Goal: Task Accomplishment & Management: Use online tool/utility

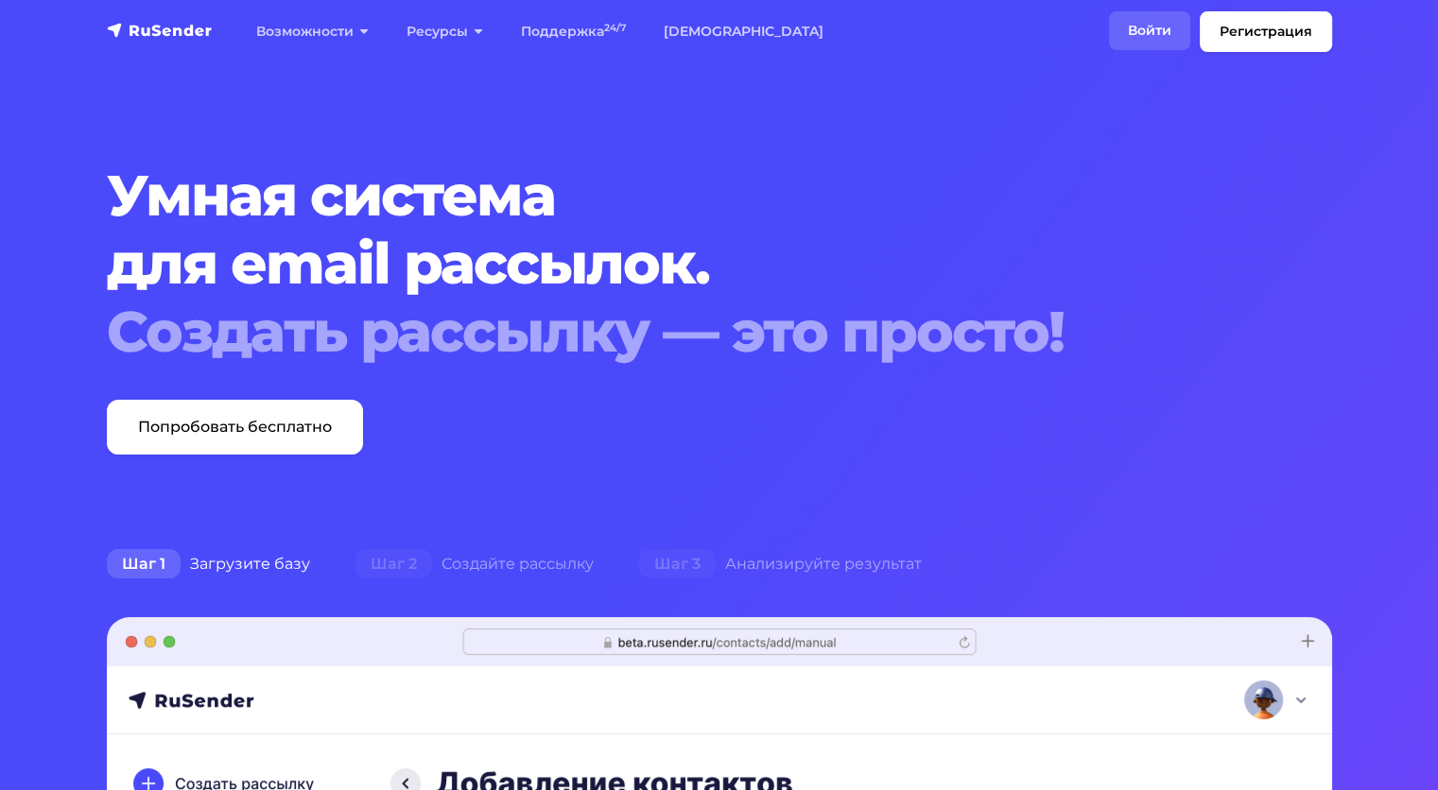
click at [1176, 23] on link "Войти" at bounding box center [1149, 30] width 81 height 39
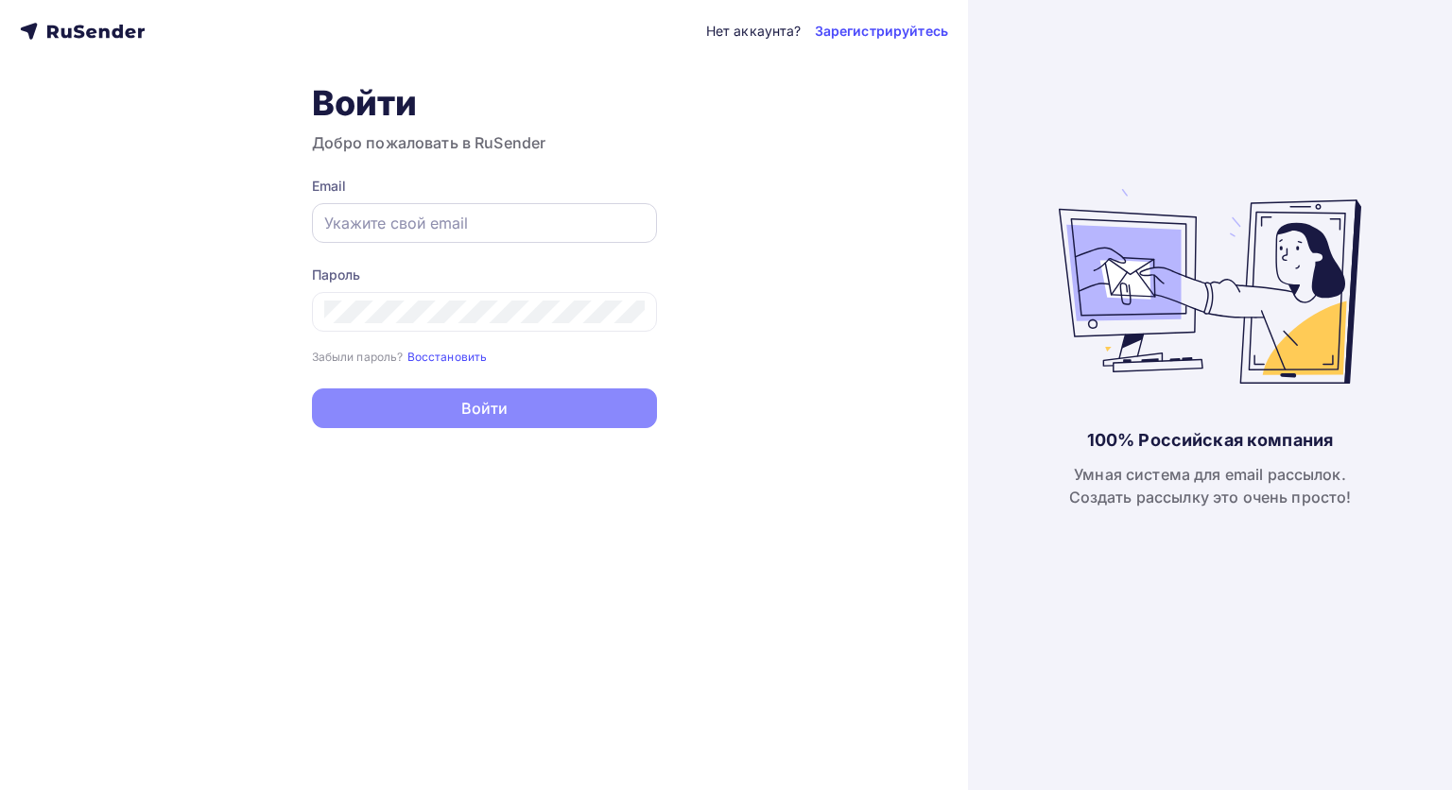
type input "[EMAIL_ADDRESS][DOMAIN_NAME]"
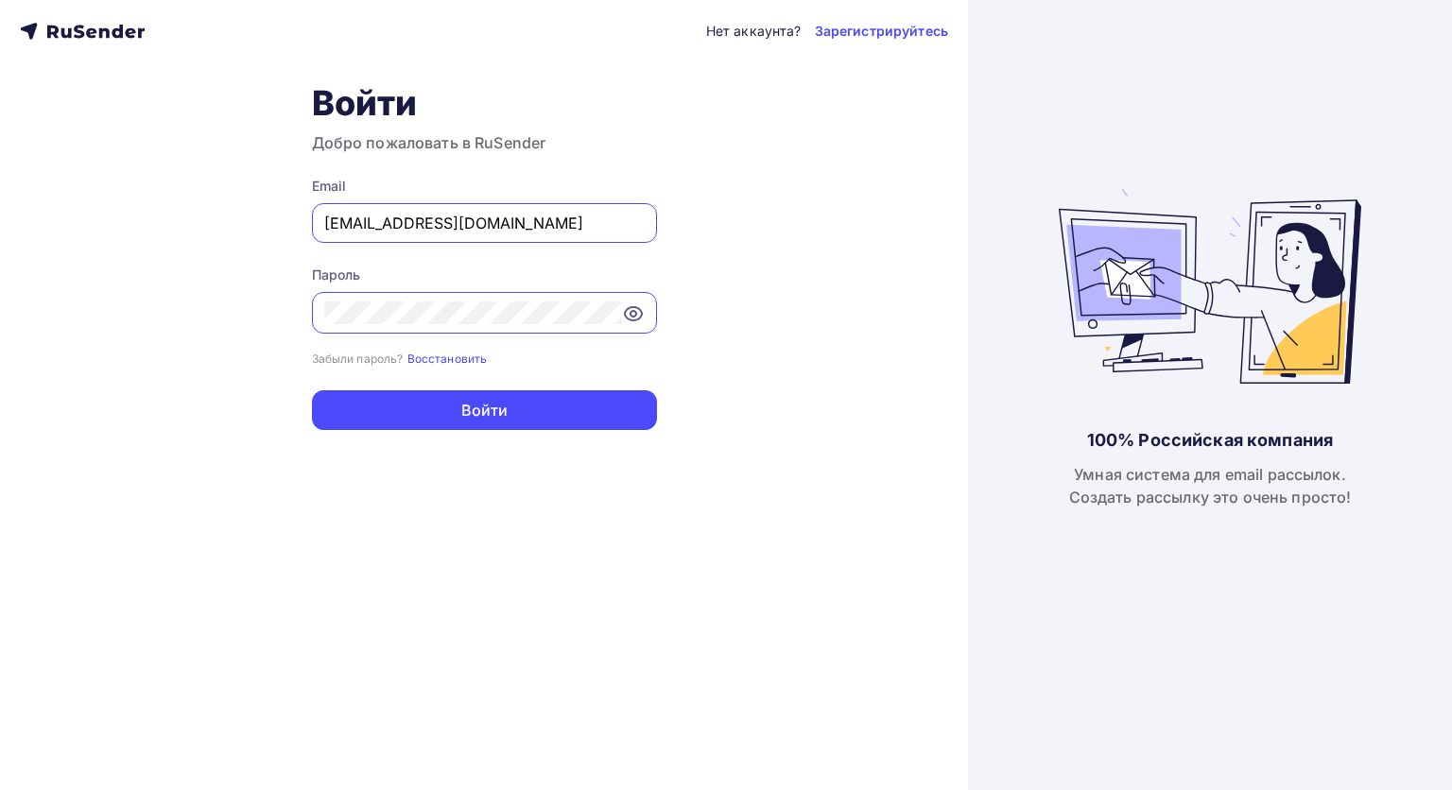
click at [596, 218] on input "[EMAIL_ADDRESS][DOMAIN_NAME]" at bounding box center [484, 223] width 320 height 23
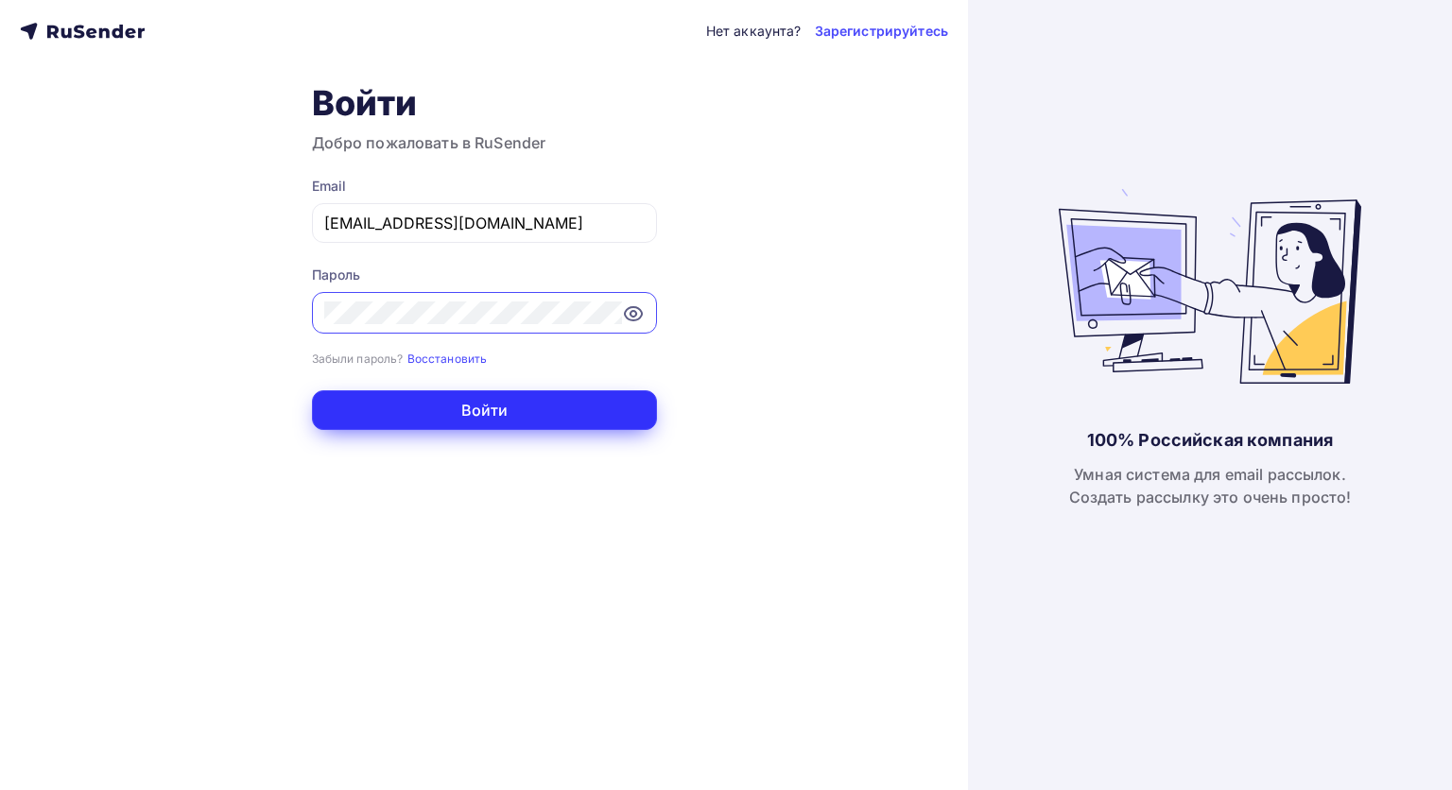
click at [596, 399] on button "Войти" at bounding box center [484, 410] width 345 height 40
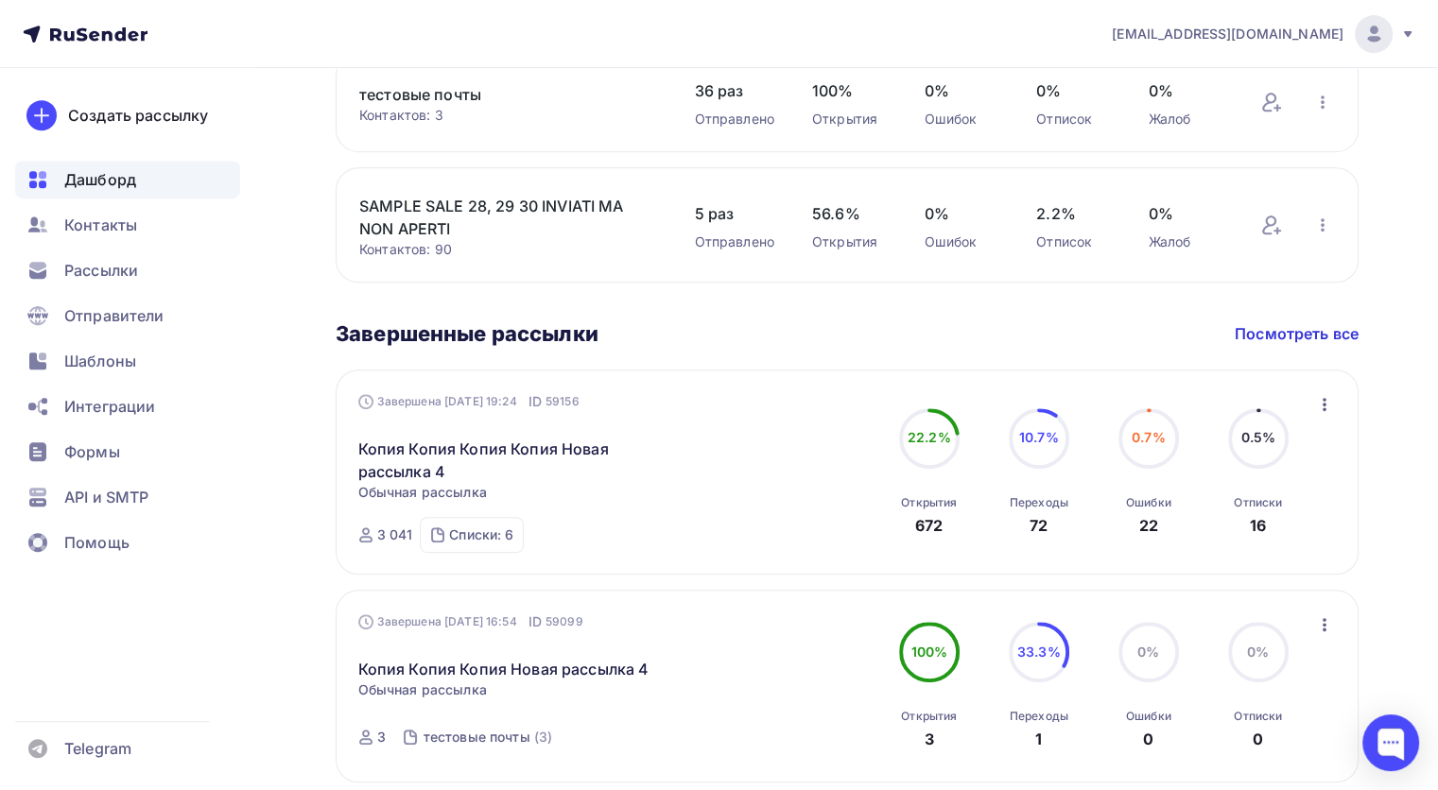
scroll to position [870, 0]
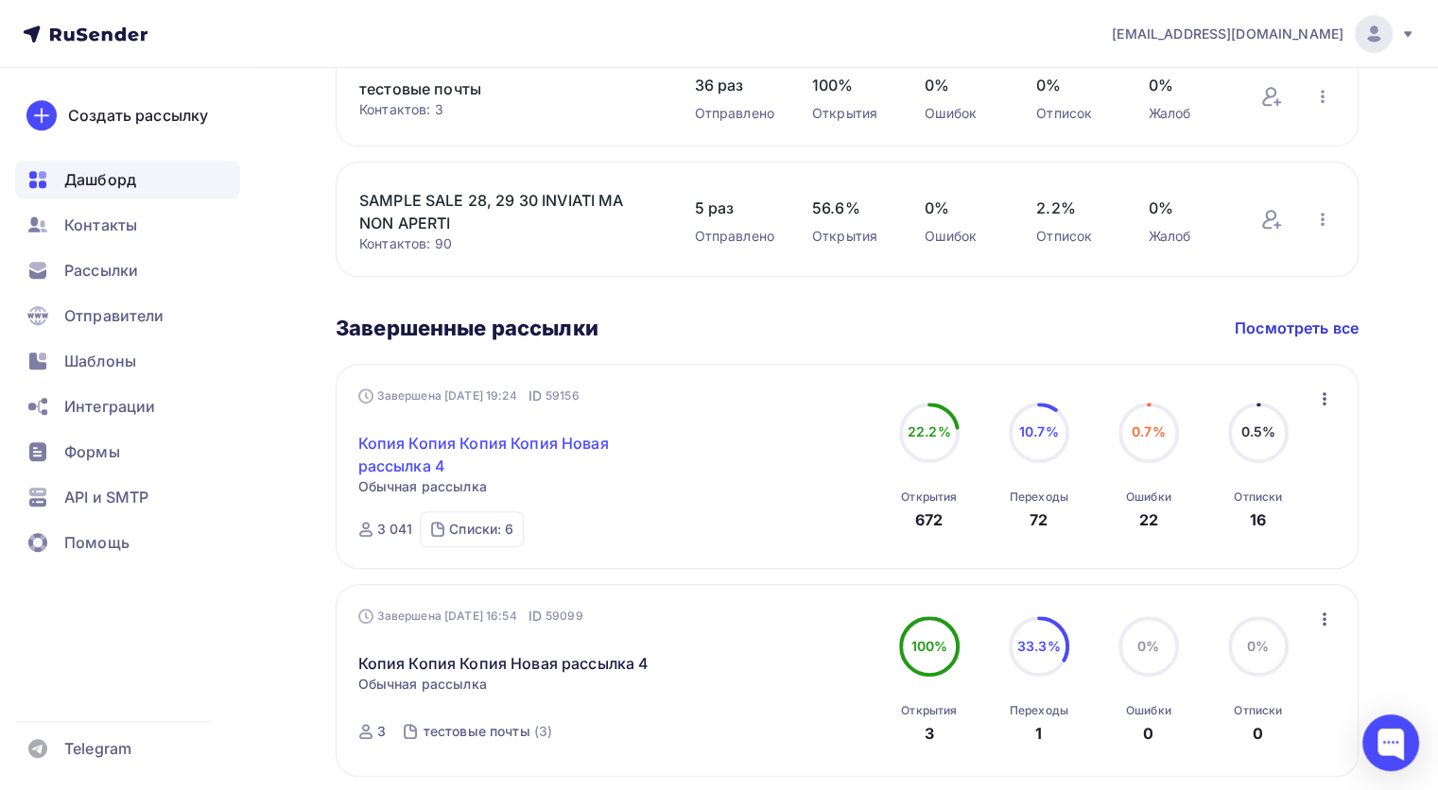
click at [497, 446] on link "Копия Копия Копия Копия Новая рассылка 4" at bounding box center [520, 454] width 324 height 45
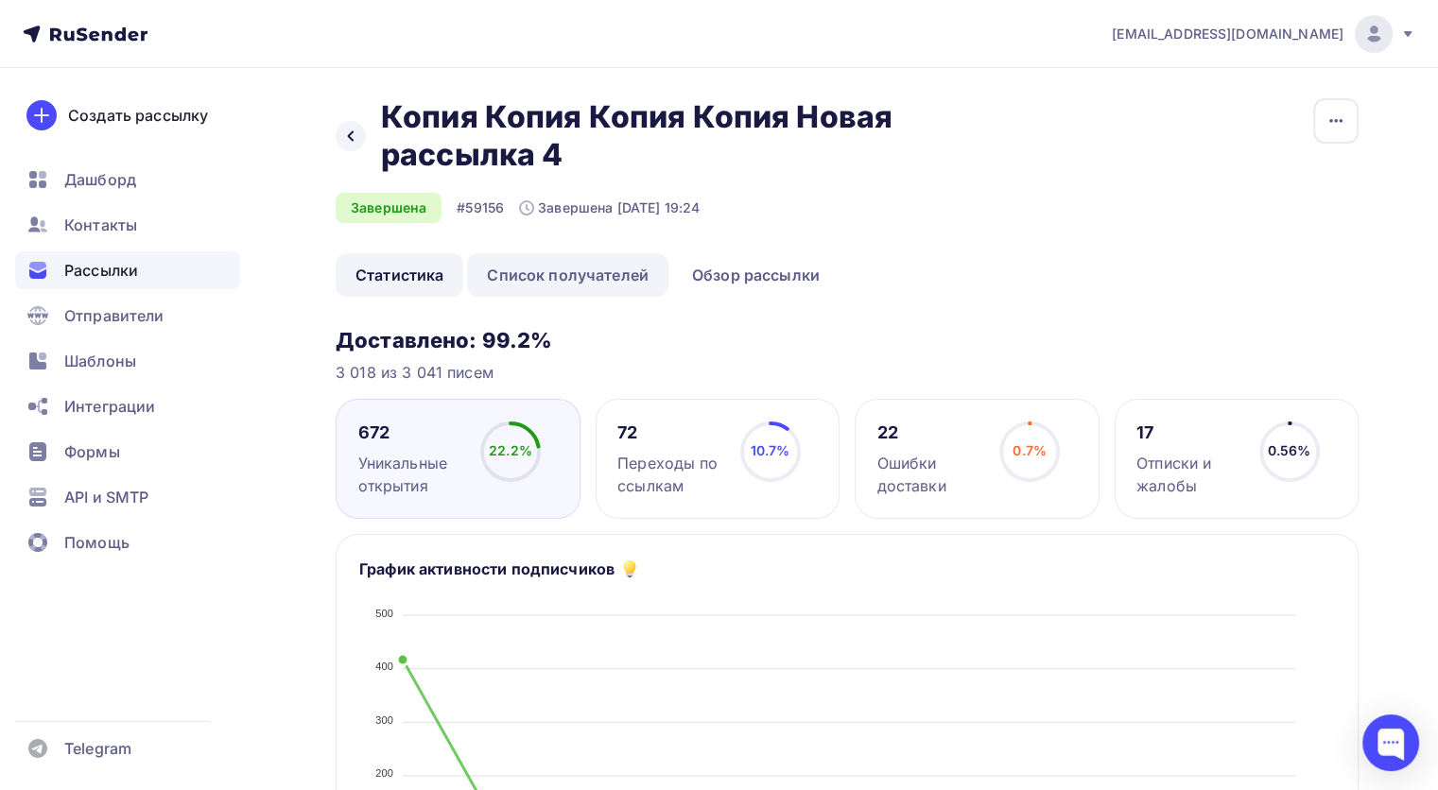
click at [595, 288] on link "Список получателей" at bounding box center [567, 274] width 201 height 43
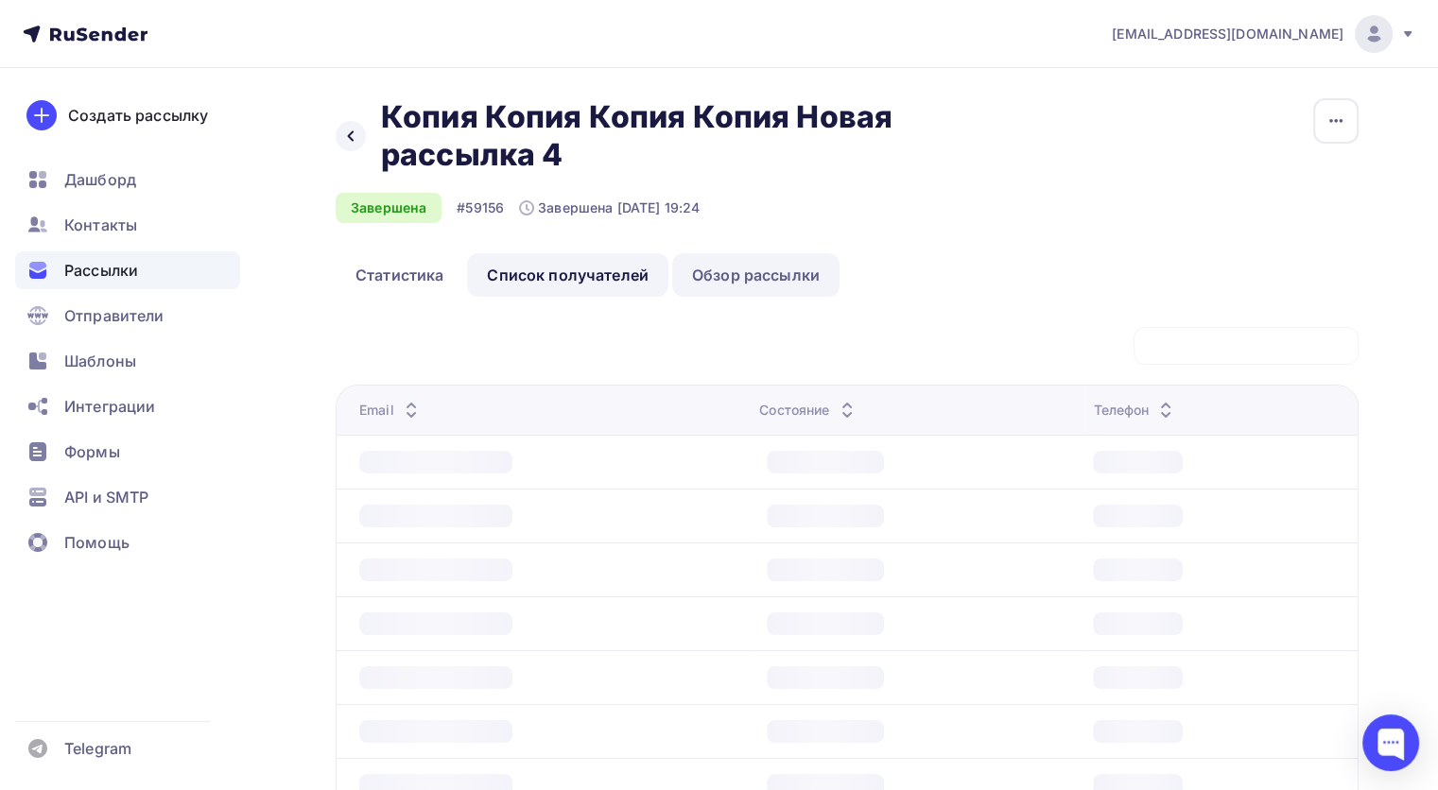
click at [702, 287] on link "Обзор рассылки" at bounding box center [755, 274] width 167 height 43
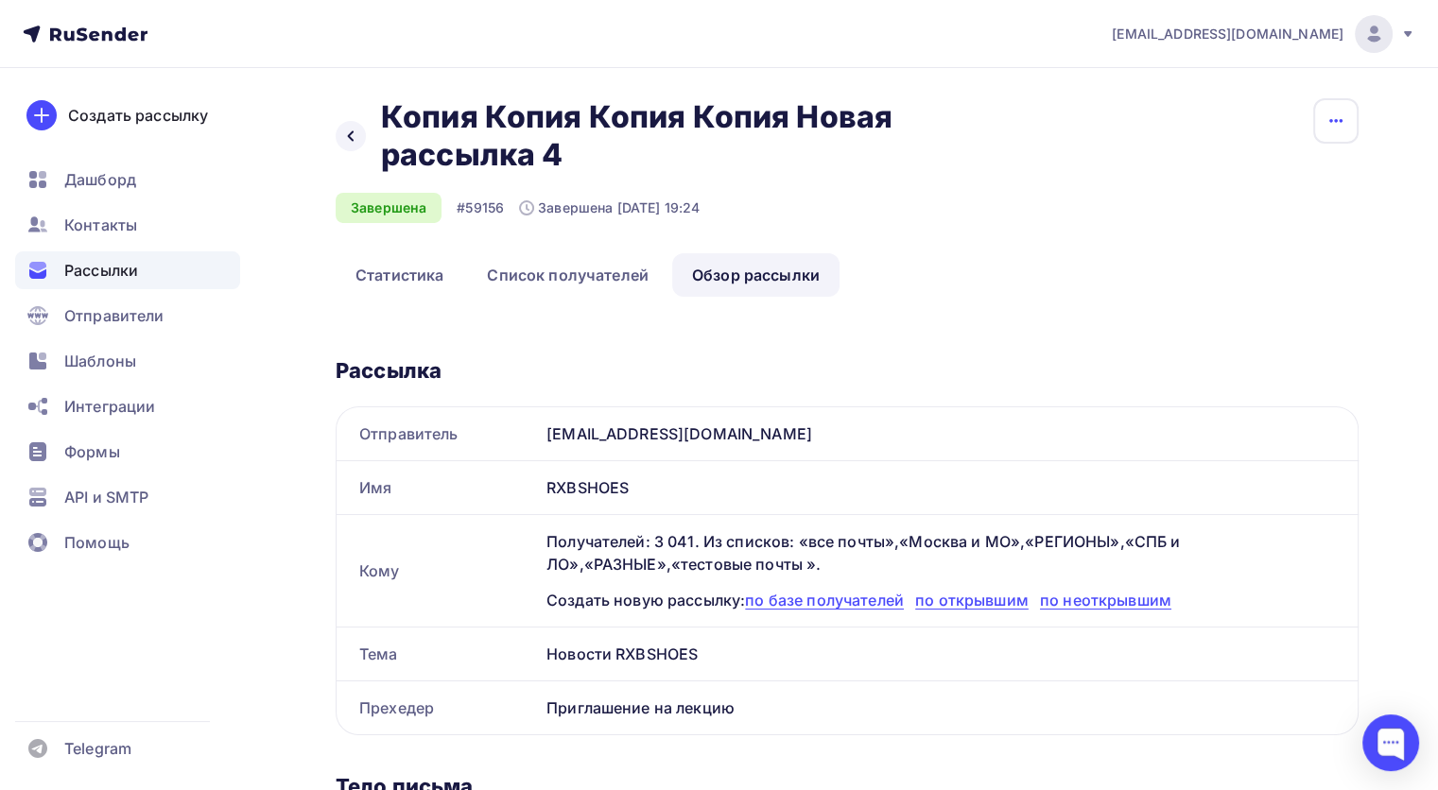
click at [1349, 129] on button "button" at bounding box center [1335, 120] width 45 height 45
click at [1301, 182] on div "Копировать" at bounding box center [1262, 180] width 181 height 23
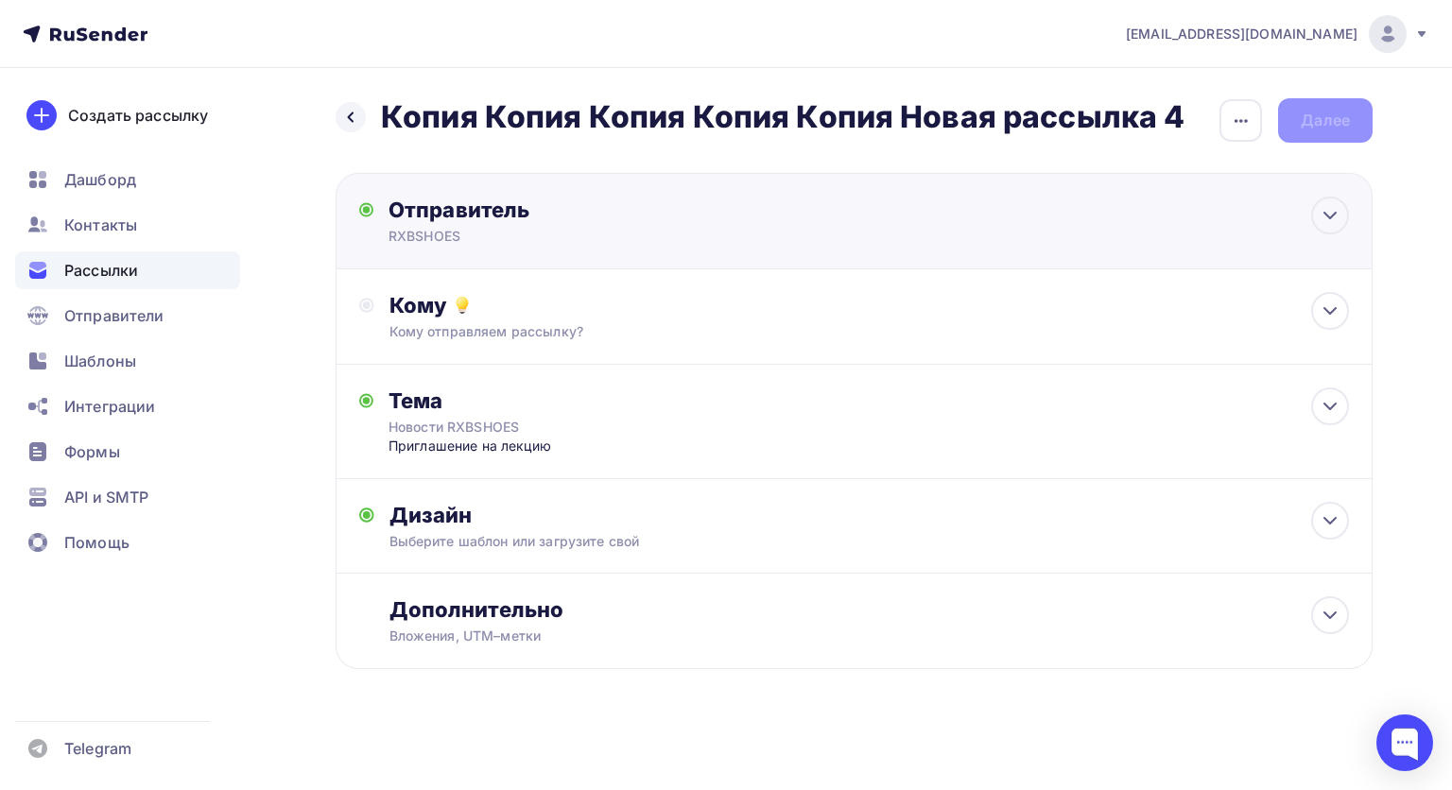
click at [632, 251] on div "Отправитель RXBSHOES Email * [EMAIL_ADDRESS][DOMAIN_NAME] [EMAIL_ADDRESS][DOMAI…" at bounding box center [854, 221] width 1037 height 96
type input "RXBSHOES"
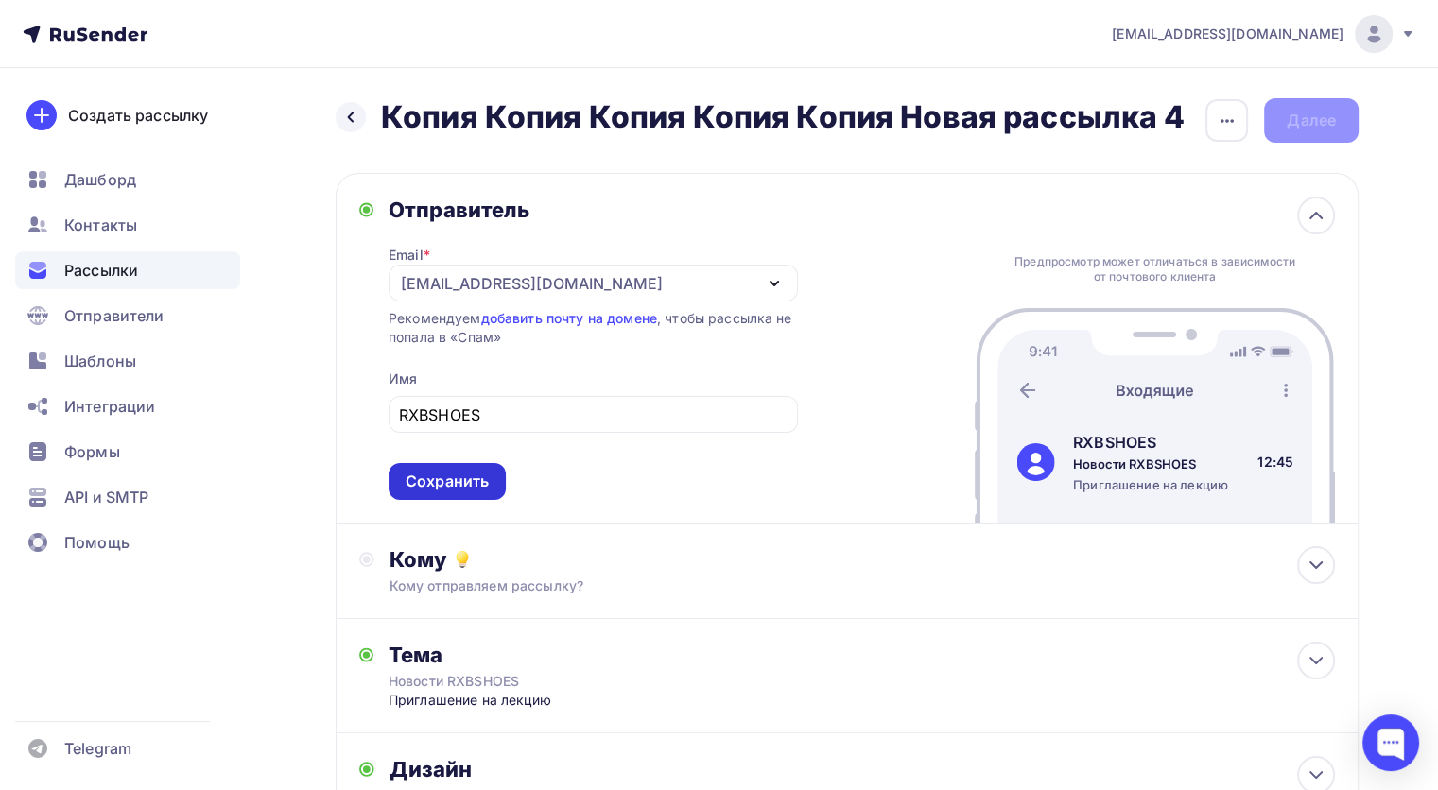
click at [474, 474] on div "Сохранить" at bounding box center [447, 482] width 83 height 22
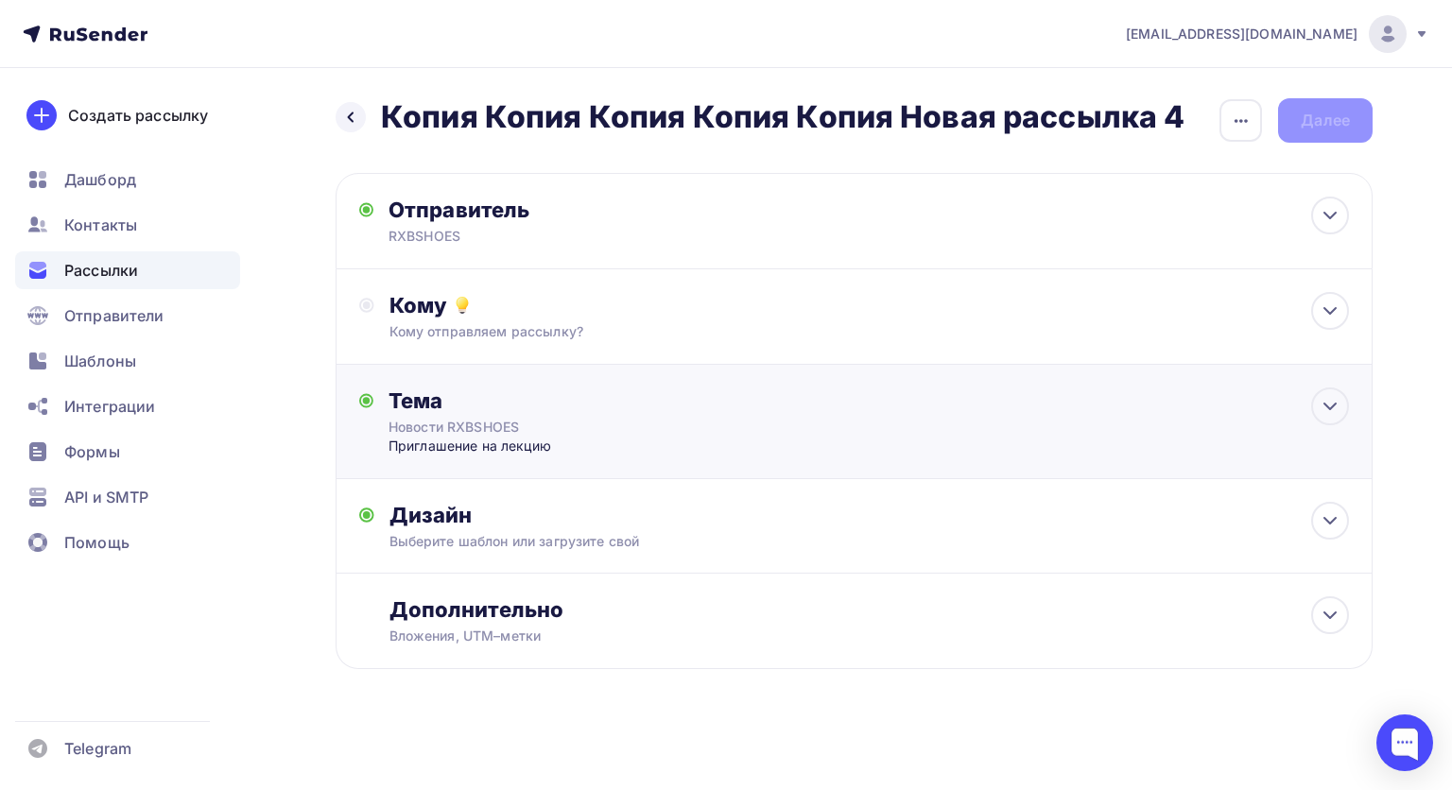
click at [551, 418] on div "Новости RXBSHOES" at bounding box center [557, 427] width 337 height 19
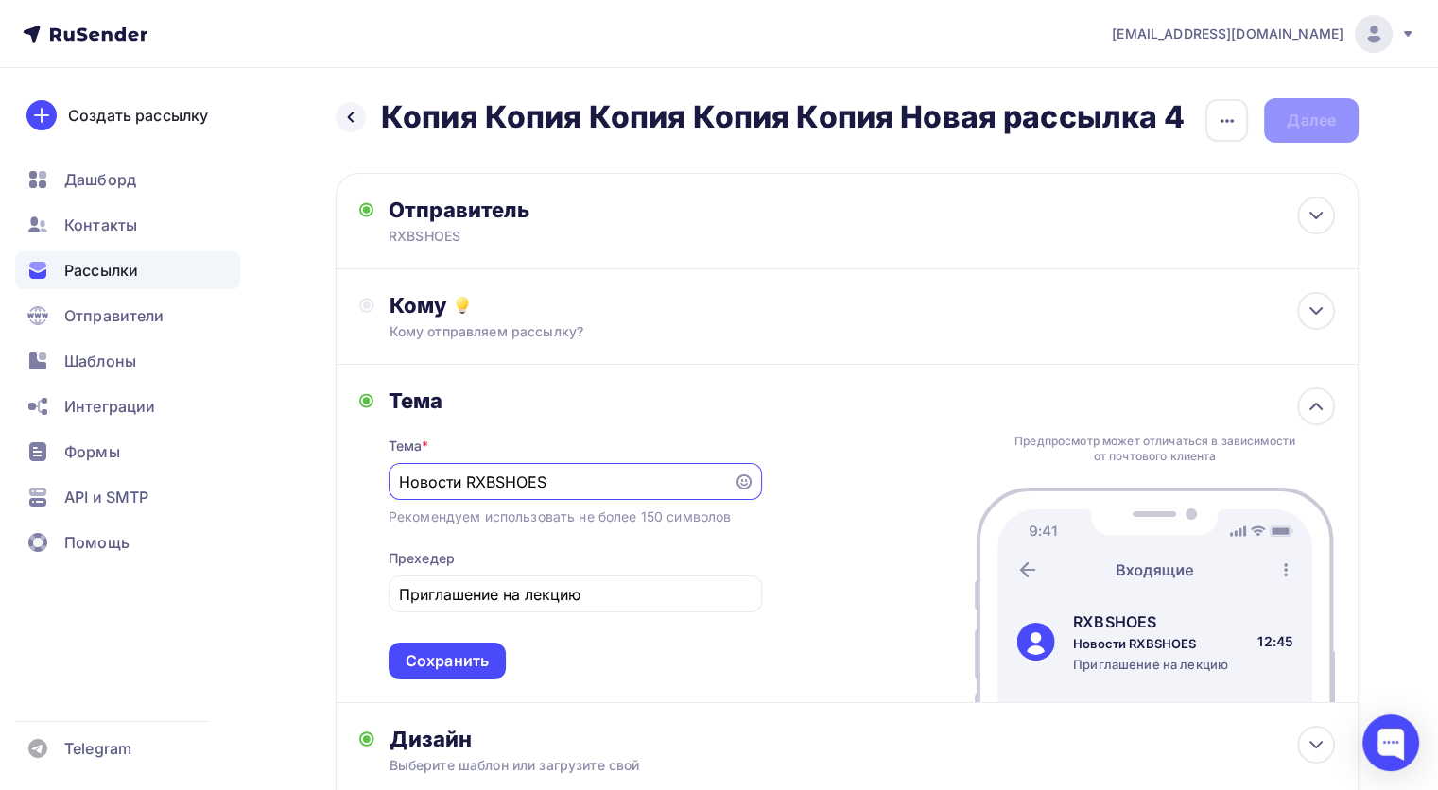
click at [438, 480] on input "Новости RXBSHOES" at bounding box center [560, 482] width 323 height 23
type input "Октябрь вместе с RXBSHOES"
click at [606, 617] on div "Тема * Октябрь вместе с RXBSHOES Рекомендуем использовать не более 150 символов…" at bounding box center [575, 547] width 373 height 266
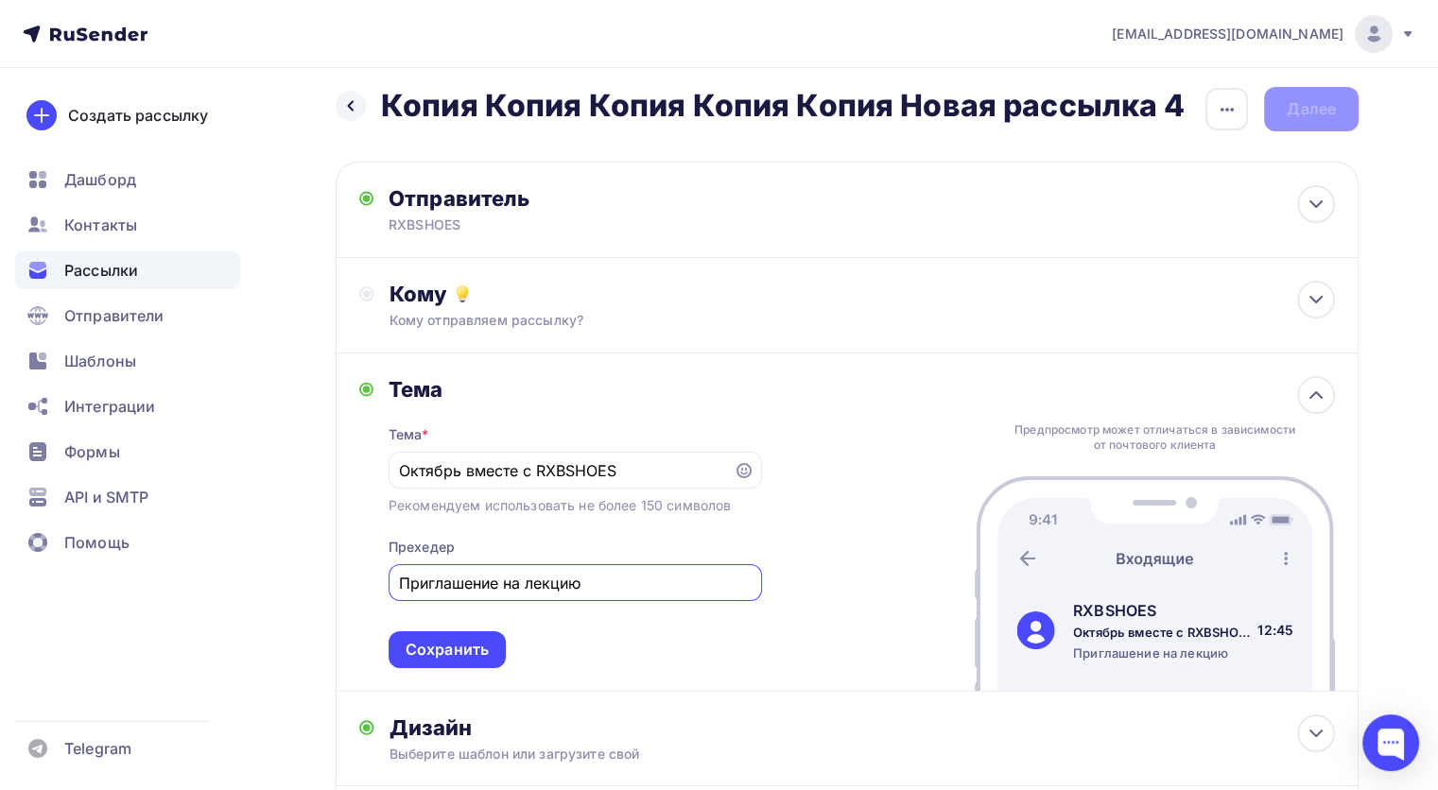
drag, startPoint x: 625, startPoint y: 590, endPoint x: 371, endPoint y: 576, distance: 254.7
click at [371, 576] on div "Тема Тема * Октябрь вместе с RXBSHOES Рекомендуем использовать не более 150 сим…" at bounding box center [560, 522] width 403 height 292
type input "Мероприятия, акции и лотереи"
click at [424, 673] on div "Тема Тема * Октябрь вместе с RXBSHOES Рекомендуем использовать не более 150 сим…" at bounding box center [847, 523] width 1023 height 338
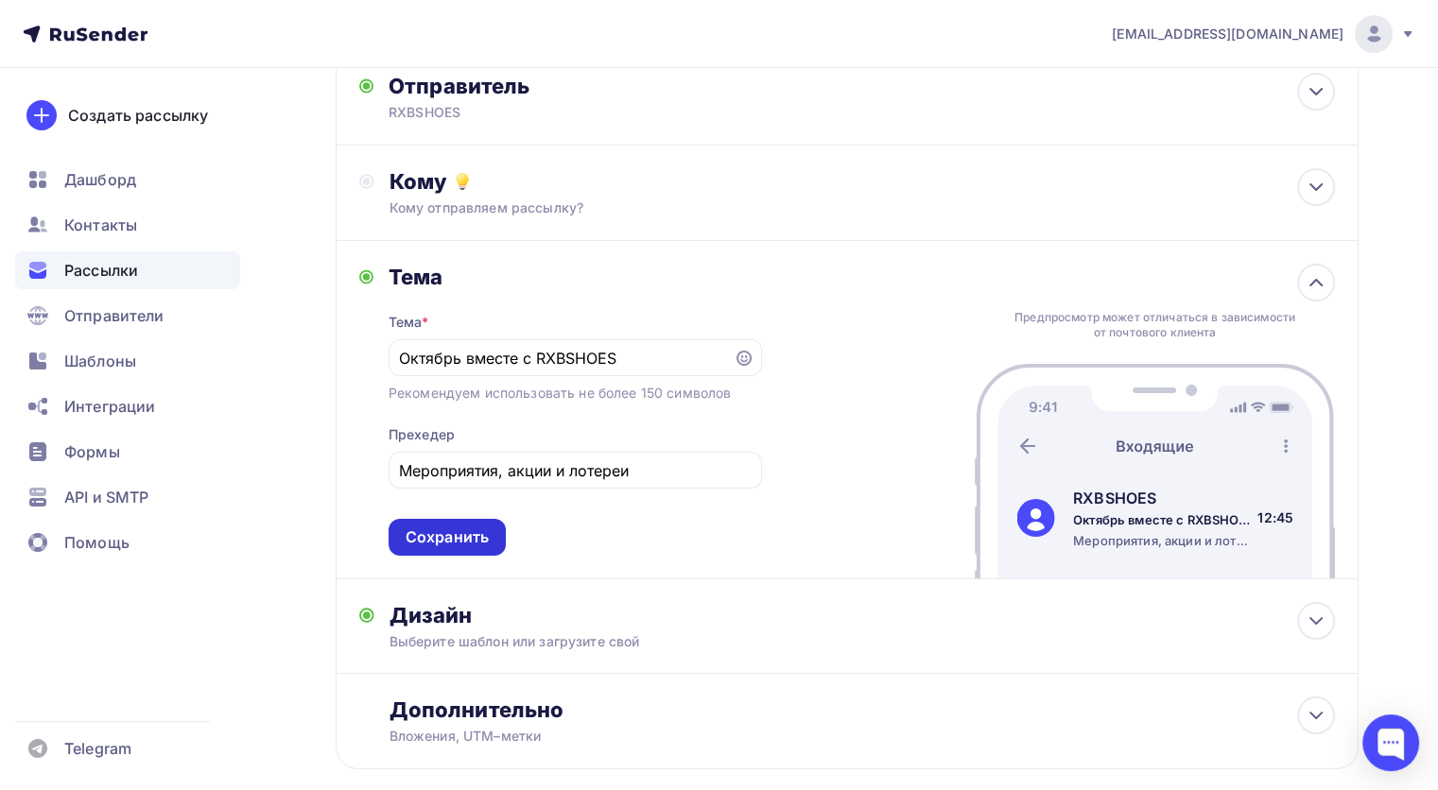
click at [458, 533] on div "Сохранить" at bounding box center [447, 538] width 83 height 22
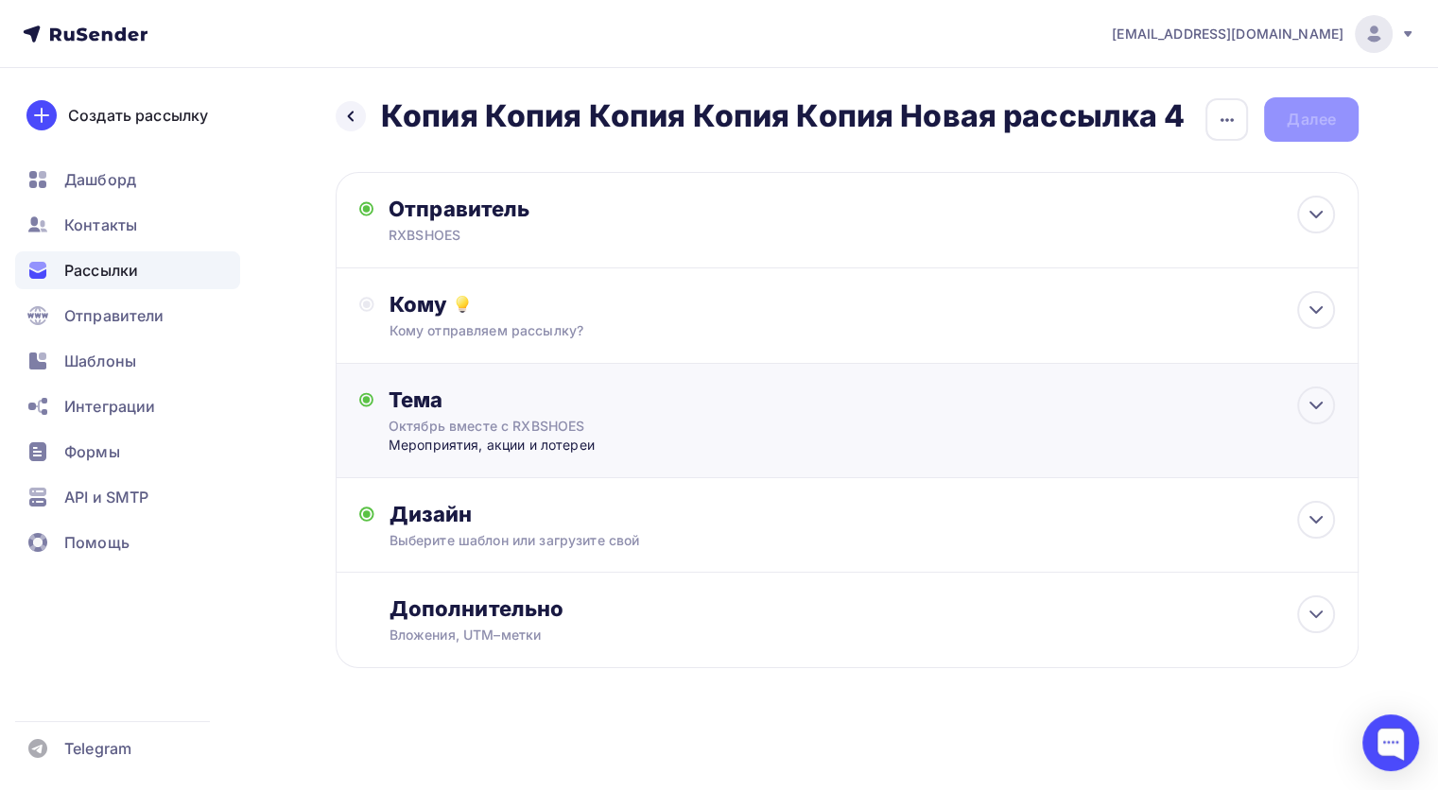
scroll to position [0, 0]
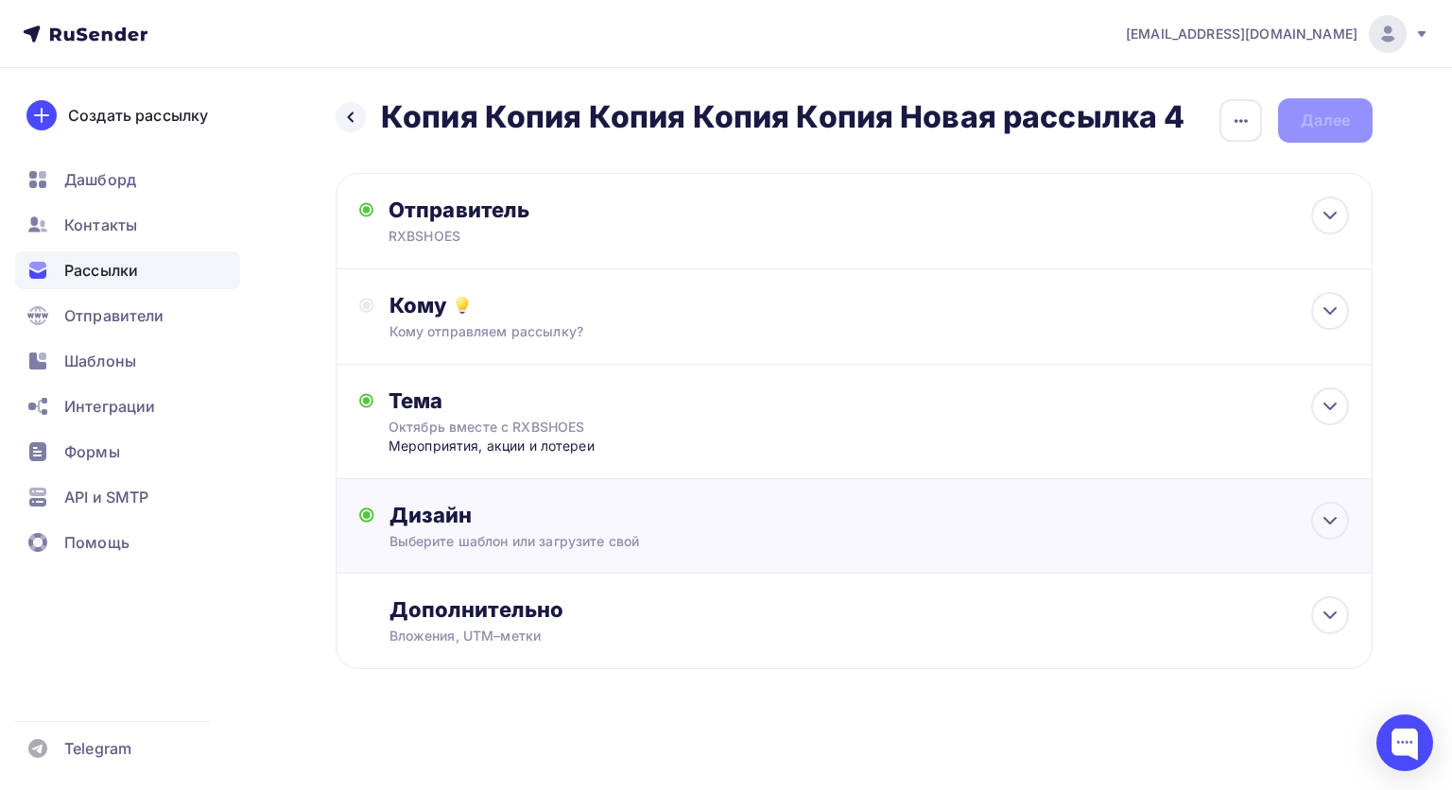
click at [491, 509] on div "Дизайн" at bounding box center [868, 515] width 959 height 26
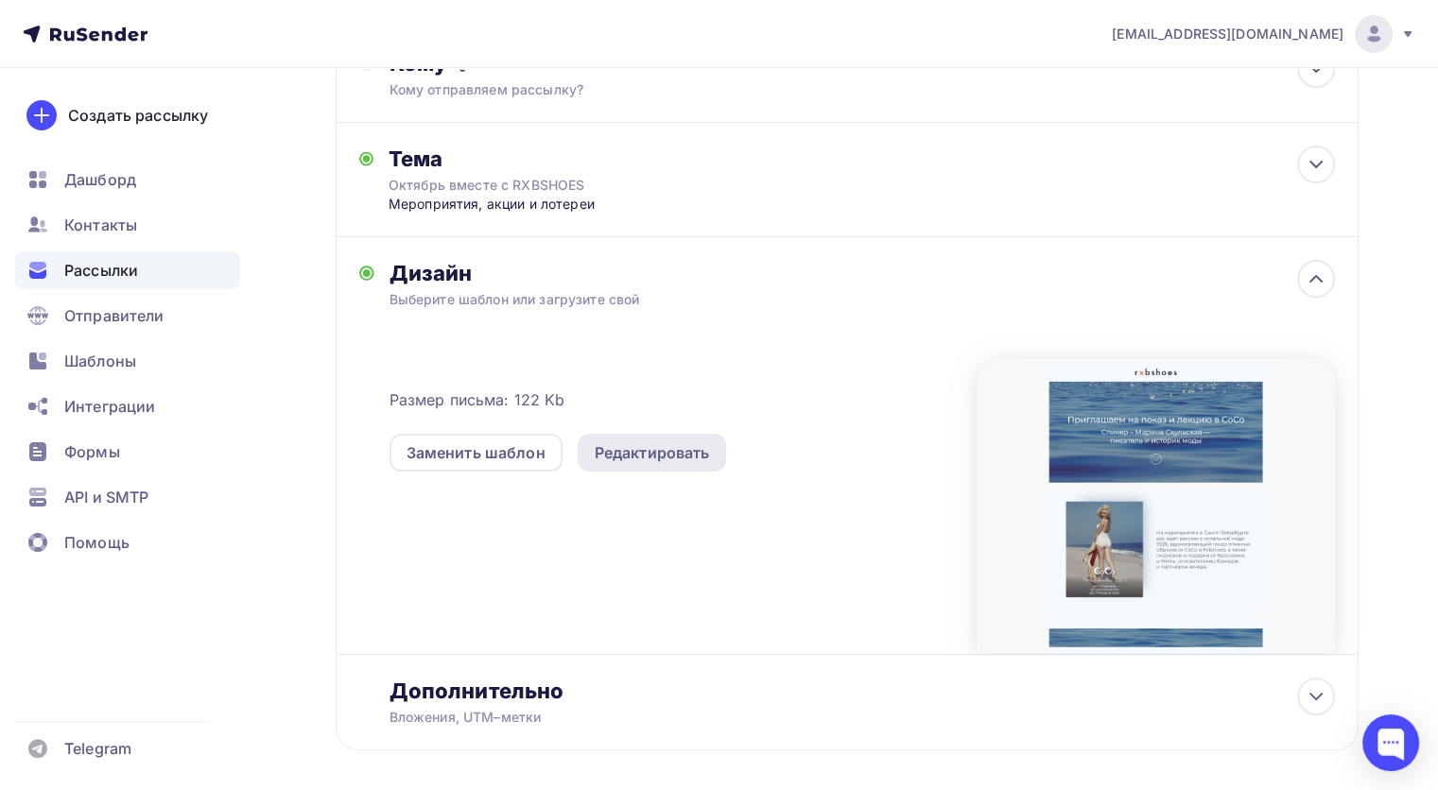
scroll to position [245, 0]
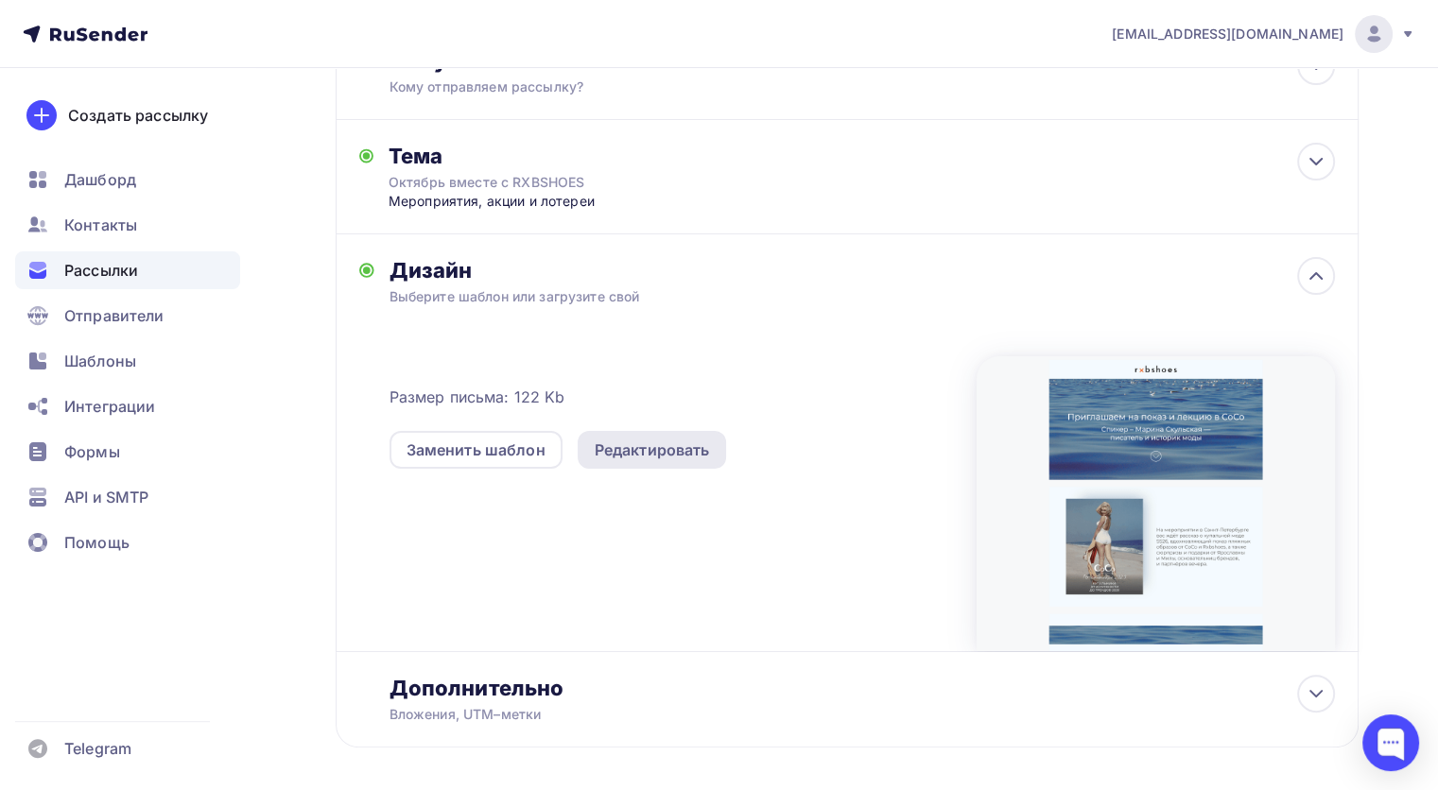
click at [640, 441] on div "Редактировать" at bounding box center [652, 450] width 115 height 23
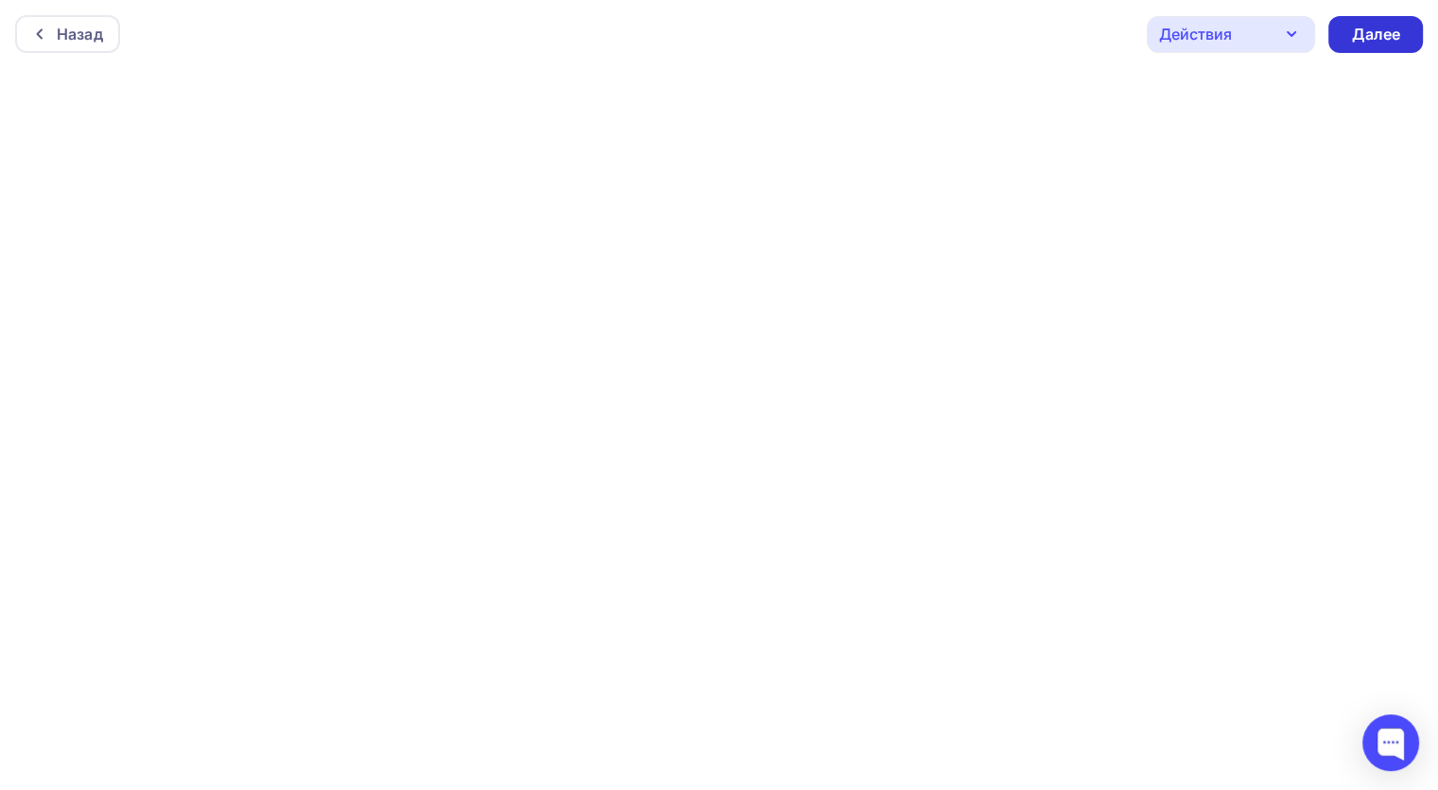
click at [1406, 49] on div "Далее" at bounding box center [1375, 34] width 95 height 37
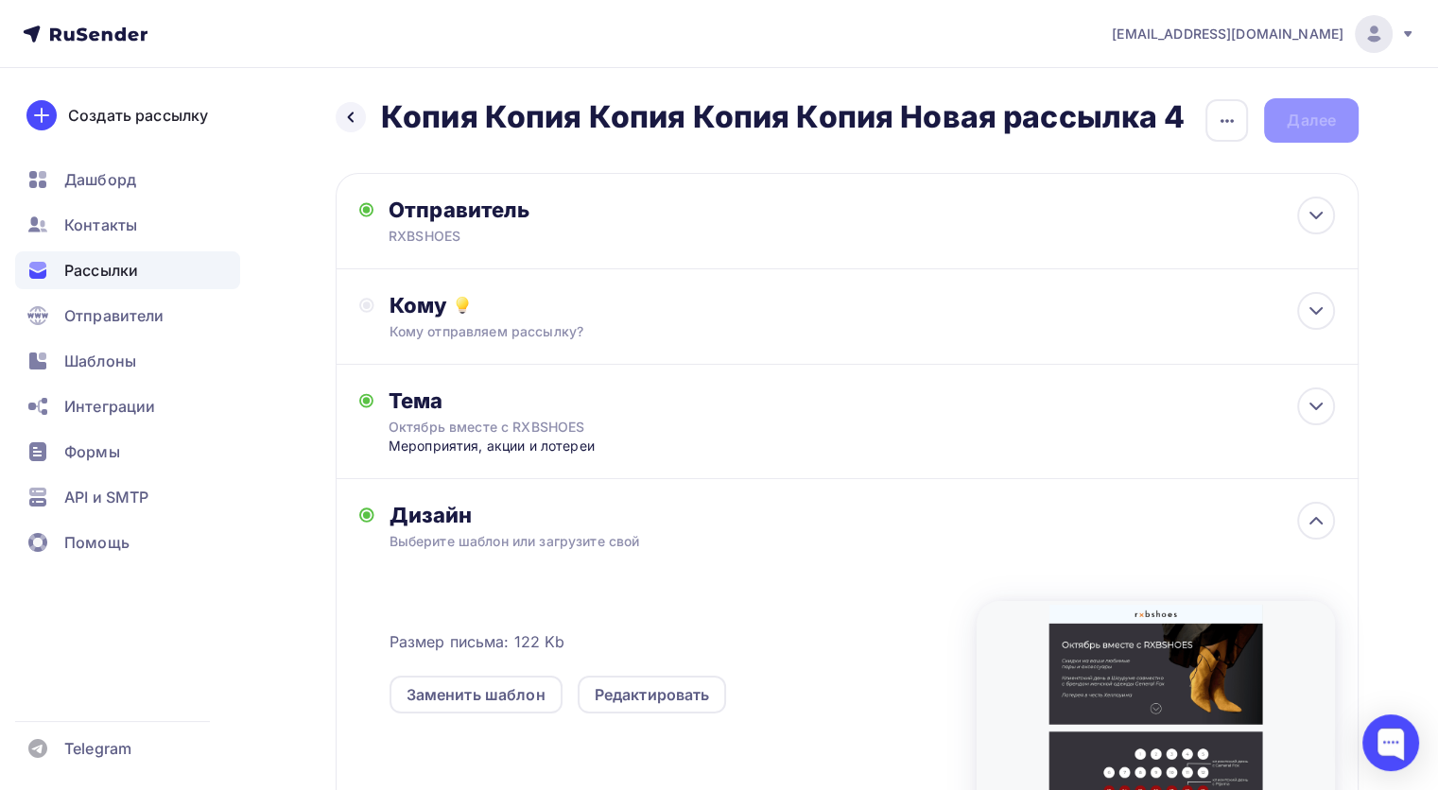
click at [1074, 358] on div "Кому Кому отправляем рассылку? Списки получателей Выберите список Все списки id…" at bounding box center [847, 316] width 1023 height 95
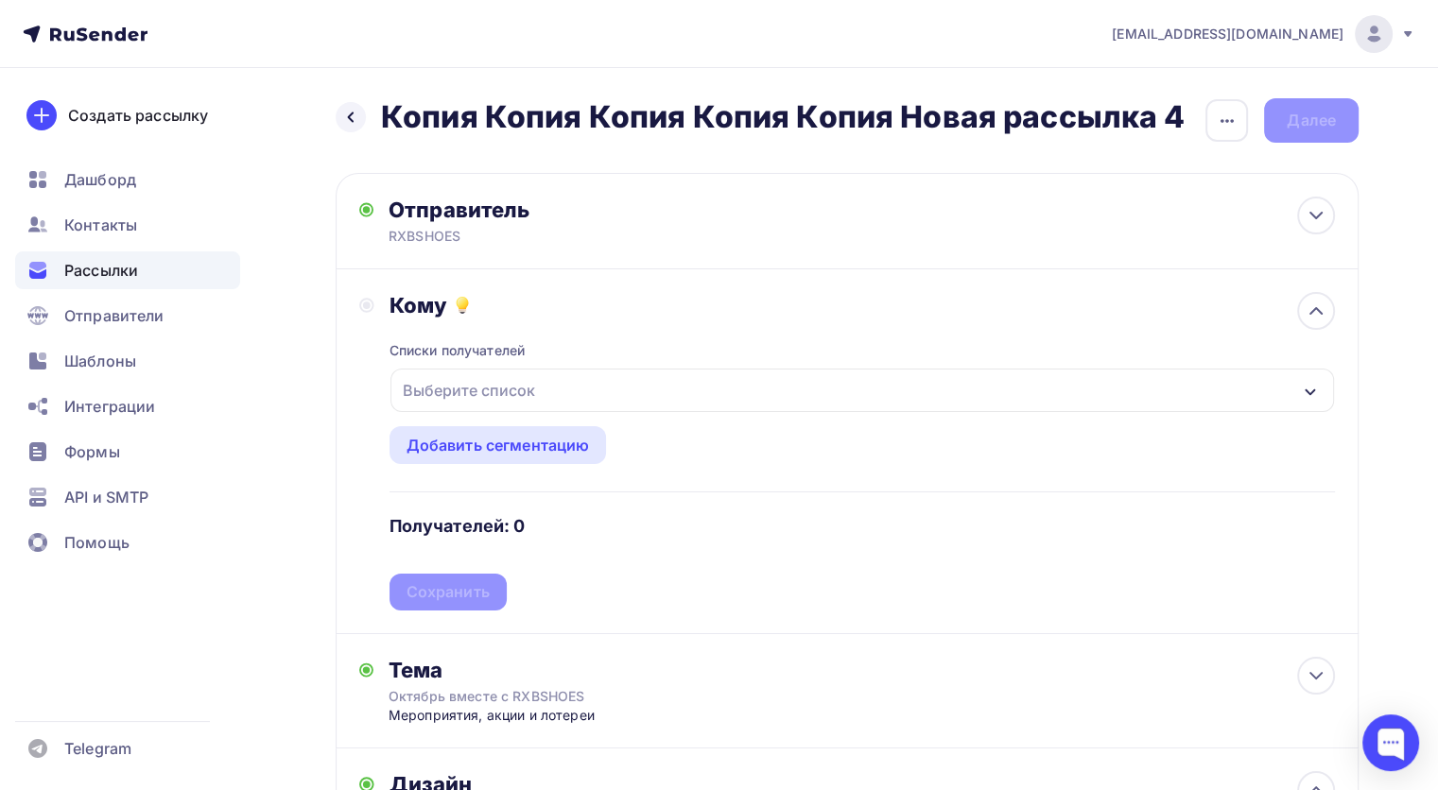
click at [626, 389] on div "Выберите список" at bounding box center [861, 390] width 943 height 43
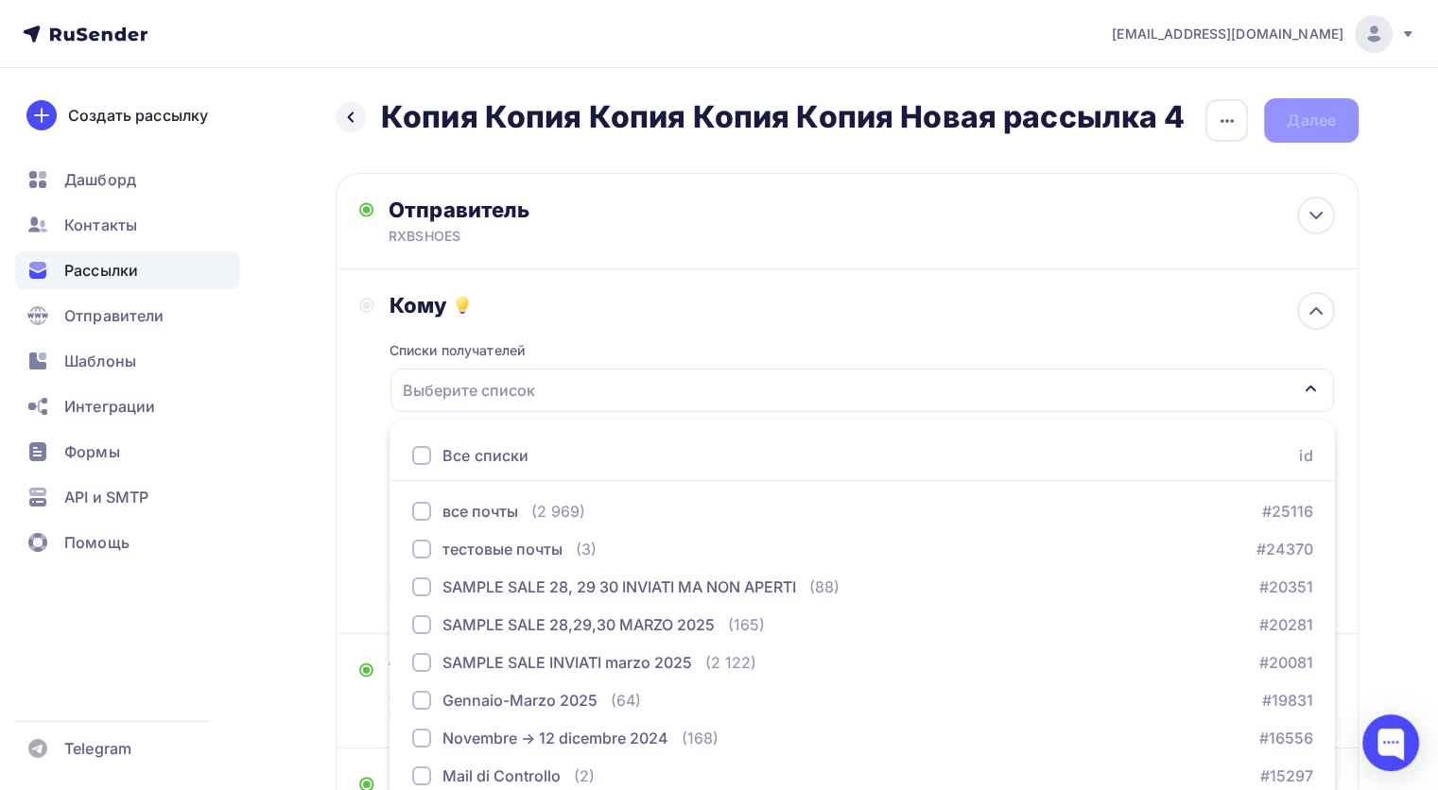
scroll to position [118, 0]
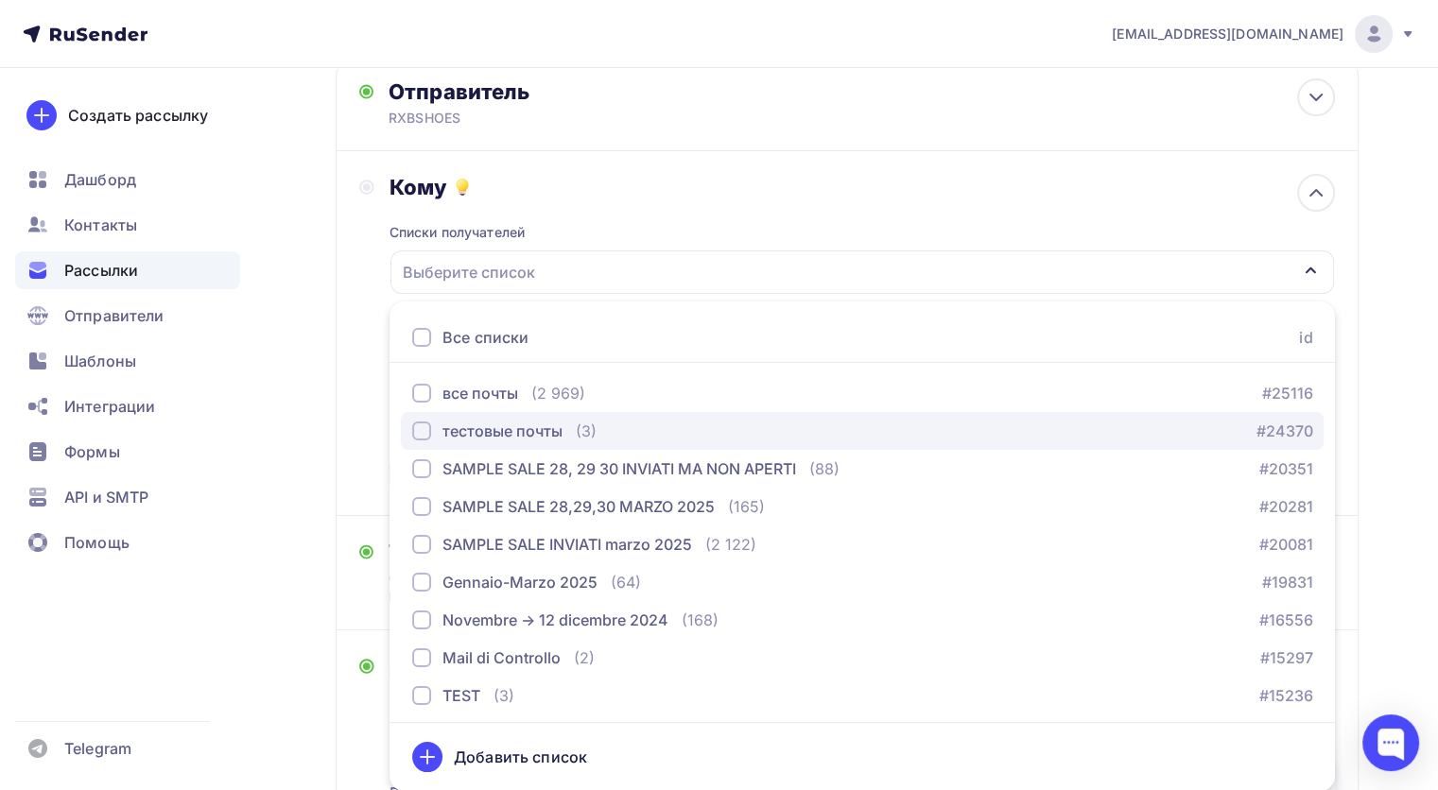
click at [635, 423] on div "тестовые почты (3) #24370" at bounding box center [862, 431] width 900 height 23
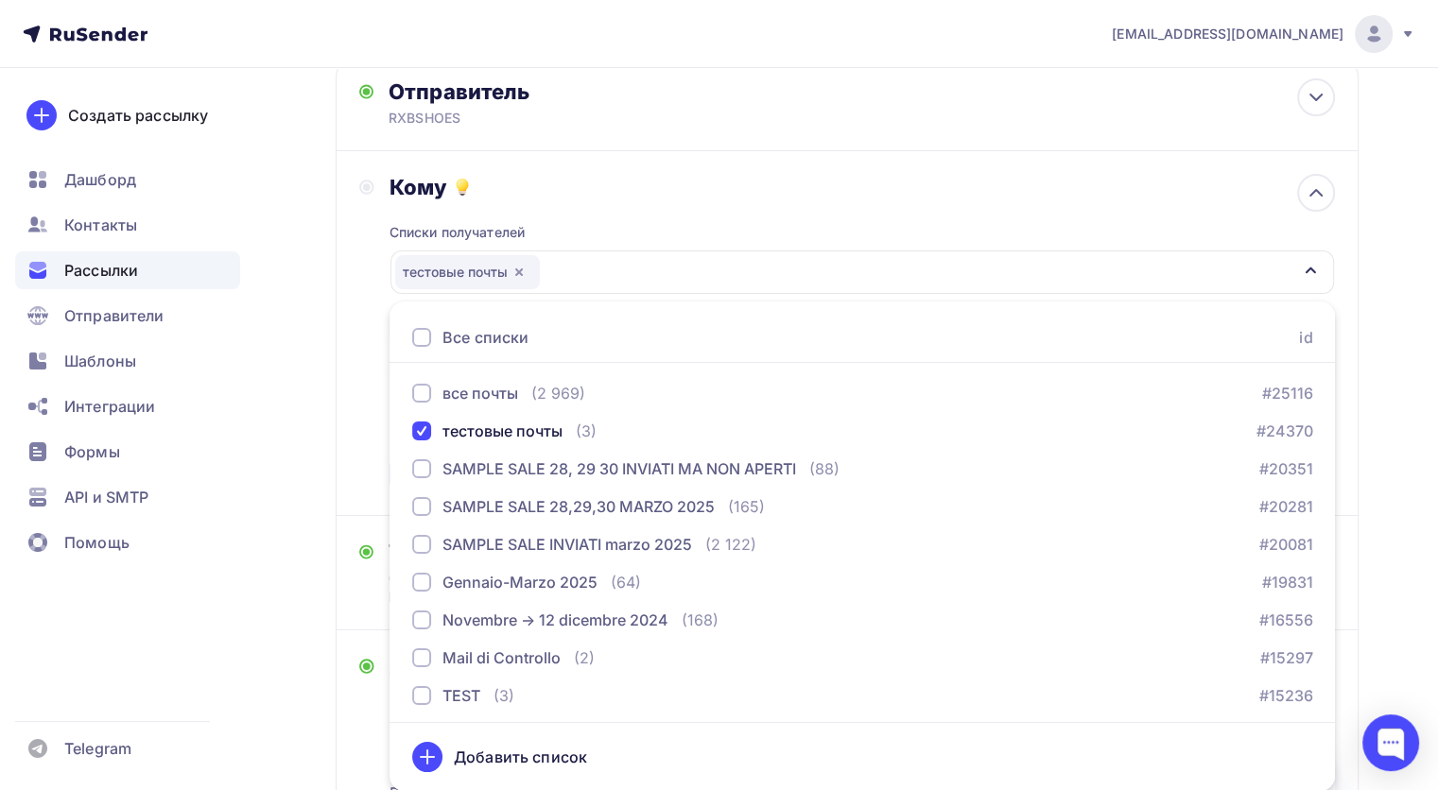
click at [361, 344] on div "Кому Списки получателей тестовые почты Все списки id все почты (2 969) #25116 т…" at bounding box center [847, 333] width 976 height 319
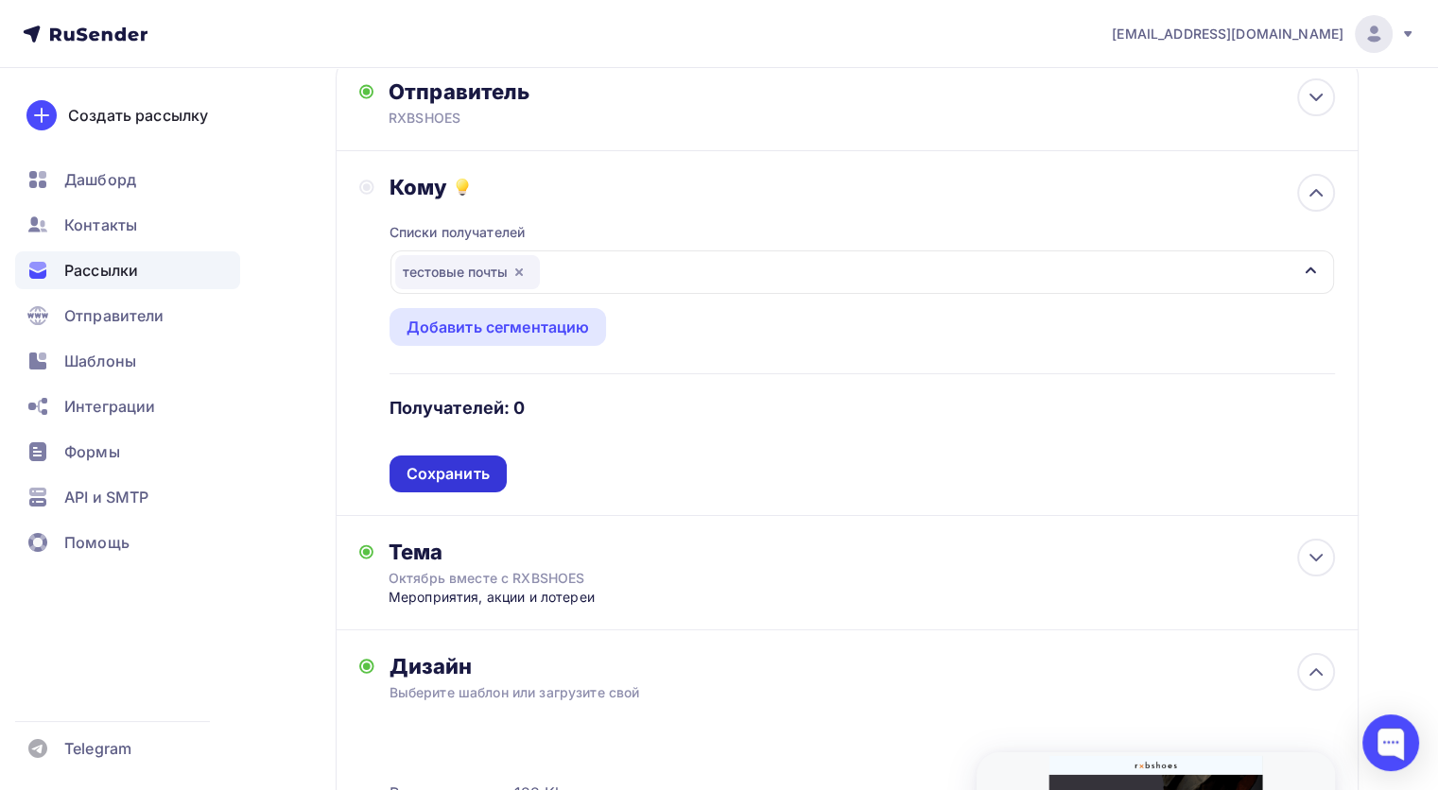
click at [478, 481] on div "Сохранить" at bounding box center [447, 474] width 83 height 22
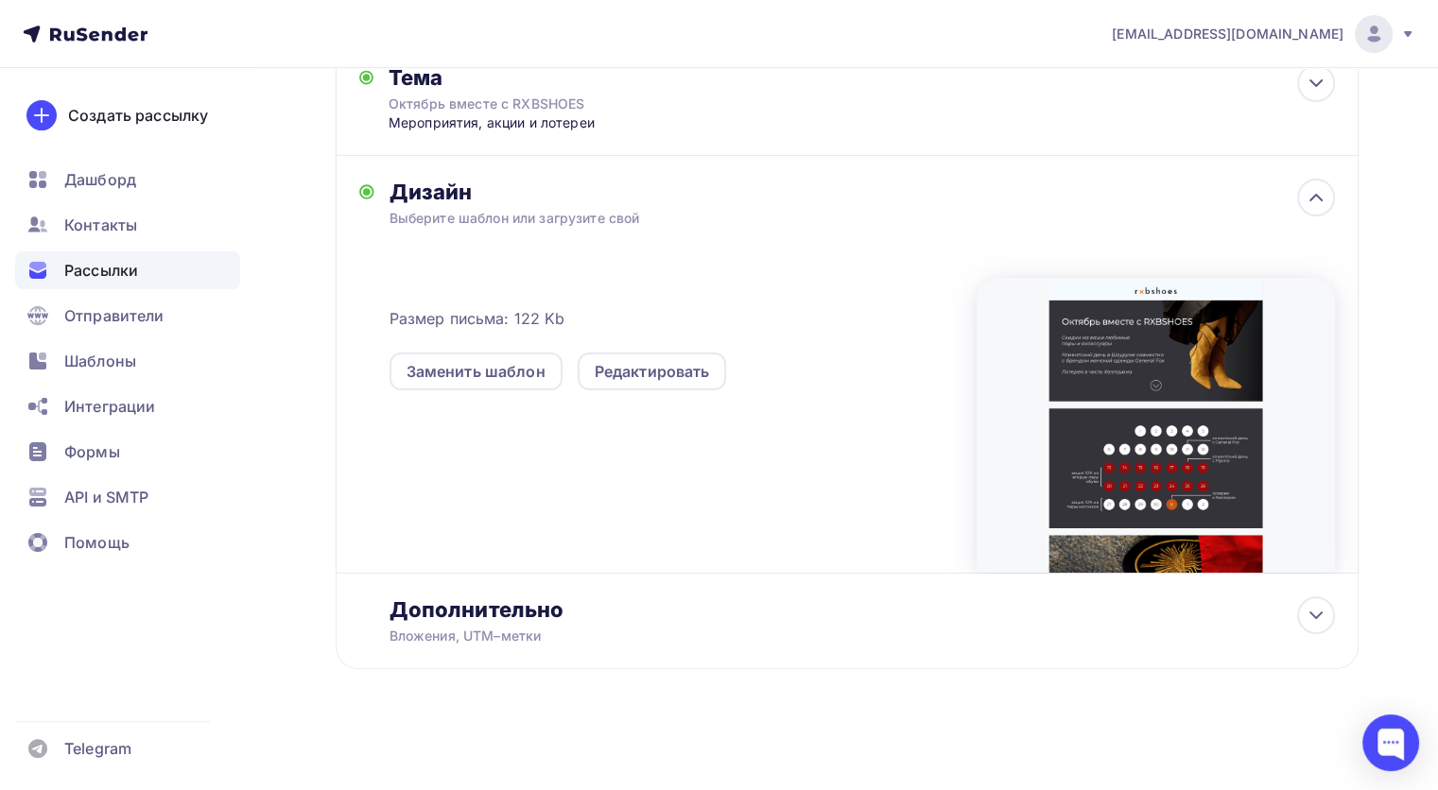
scroll to position [0, 0]
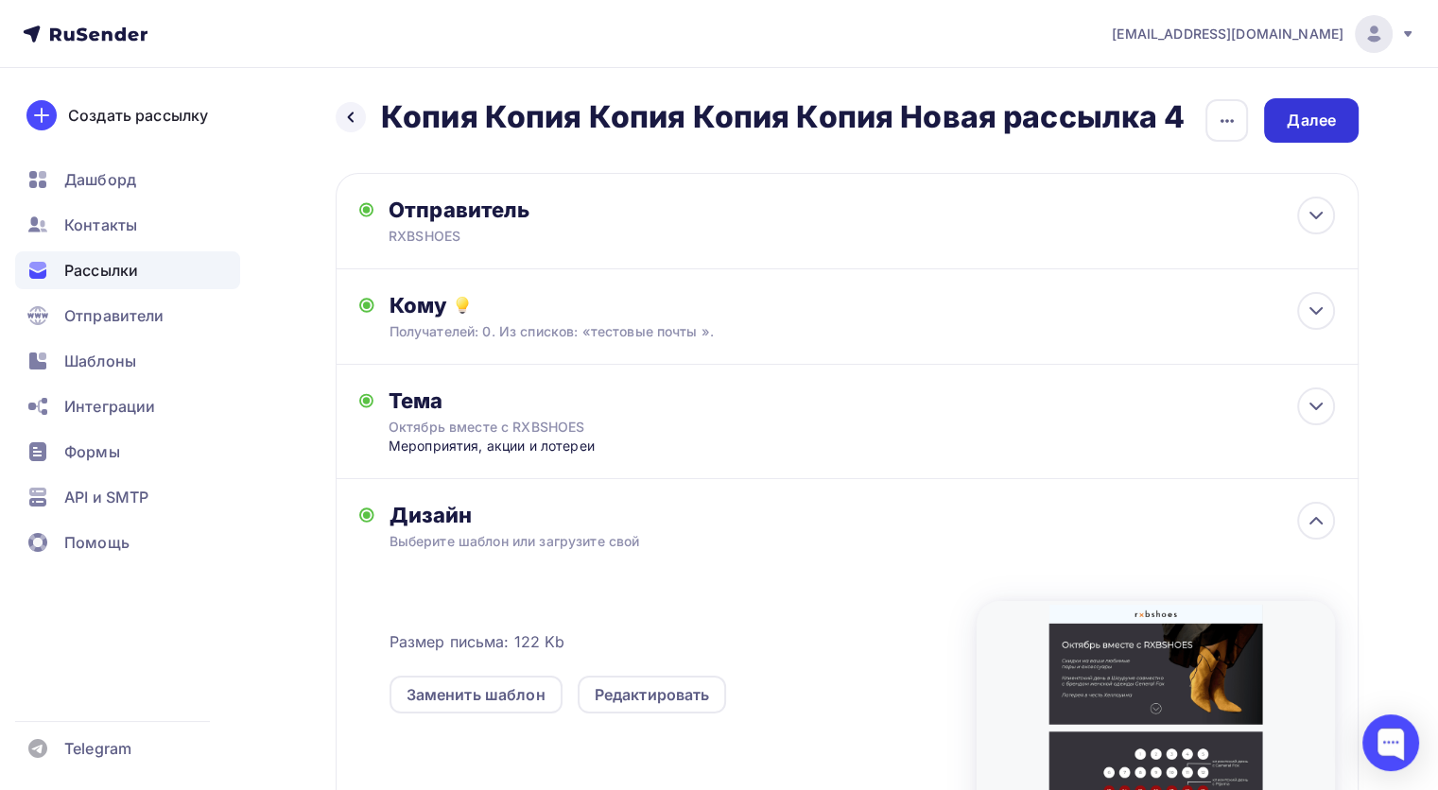
click at [1282, 135] on div "Далее" at bounding box center [1311, 120] width 95 height 44
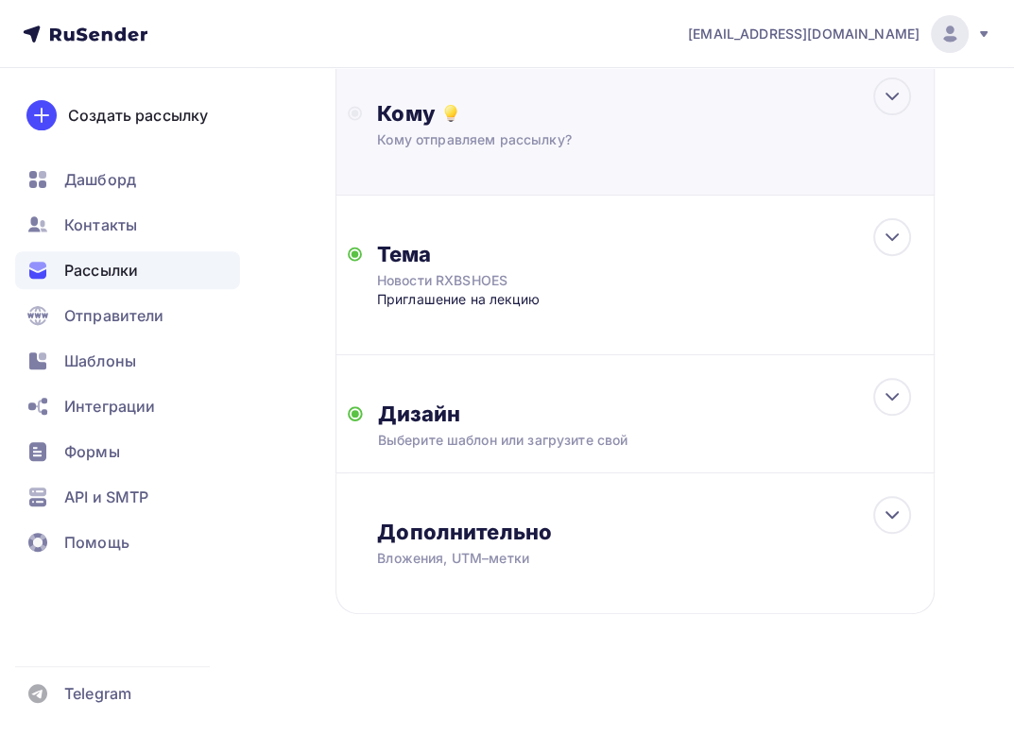
scroll to position [383, 0]
click at [563, 404] on div "Дизайн" at bounding box center [650, 415] width 544 height 26
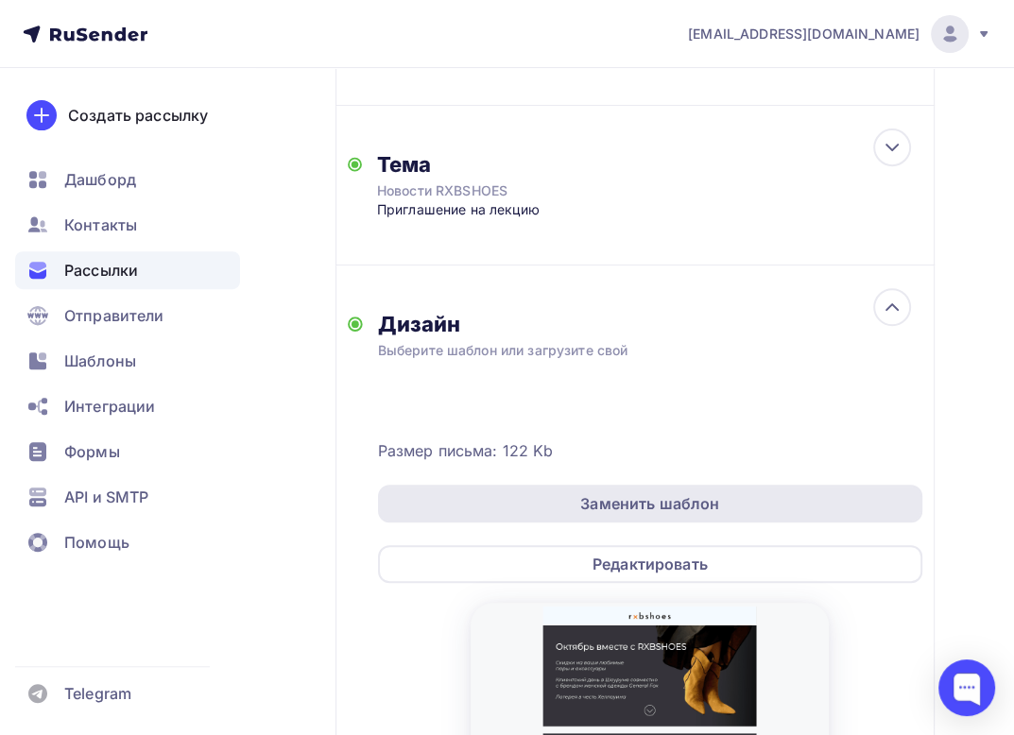
scroll to position [624, 0]
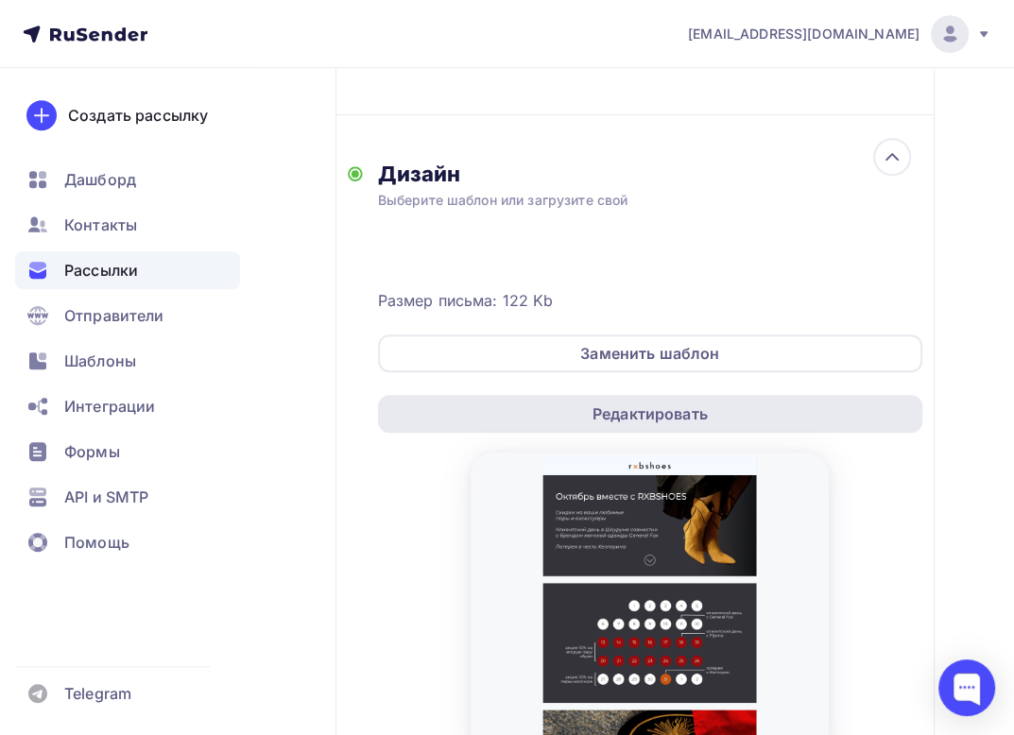
click at [696, 403] on div "Редактировать" at bounding box center [650, 414] width 115 height 23
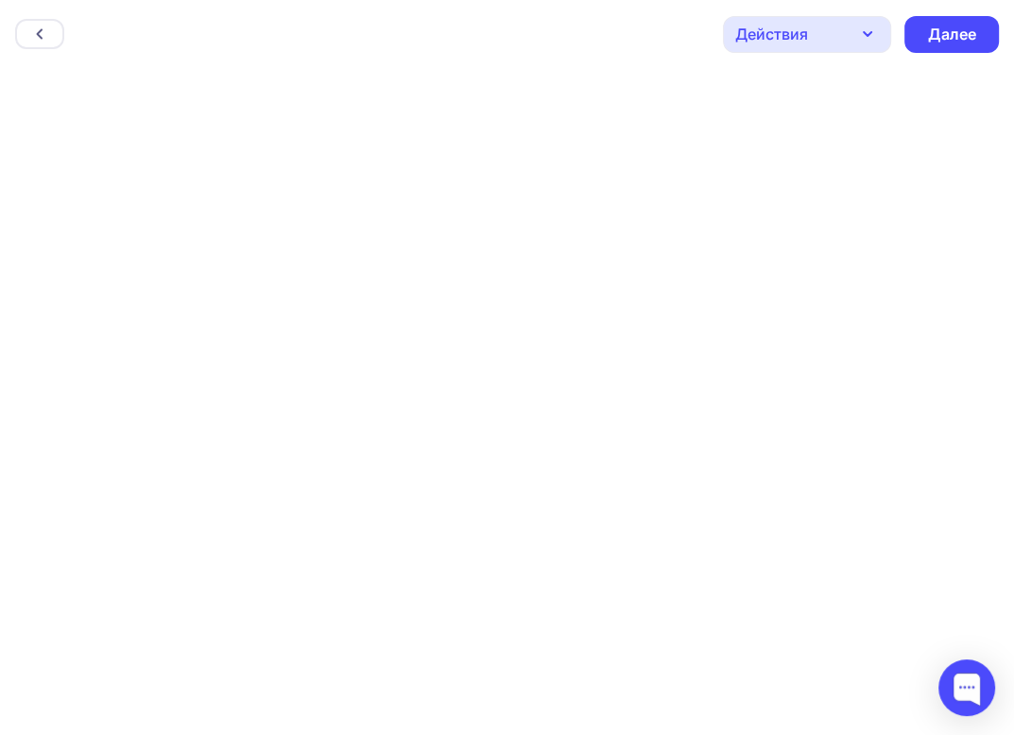
scroll to position [4, 0]
click at [954, 41] on div "Далее" at bounding box center [952, 30] width 95 height 37
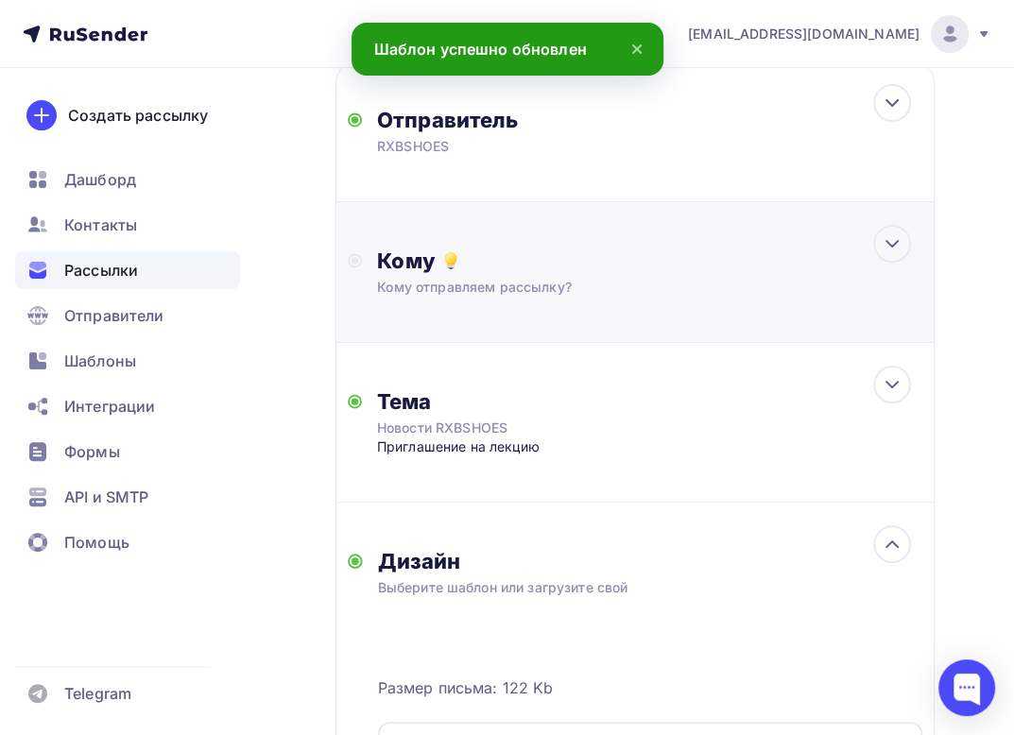
scroll to position [250, 0]
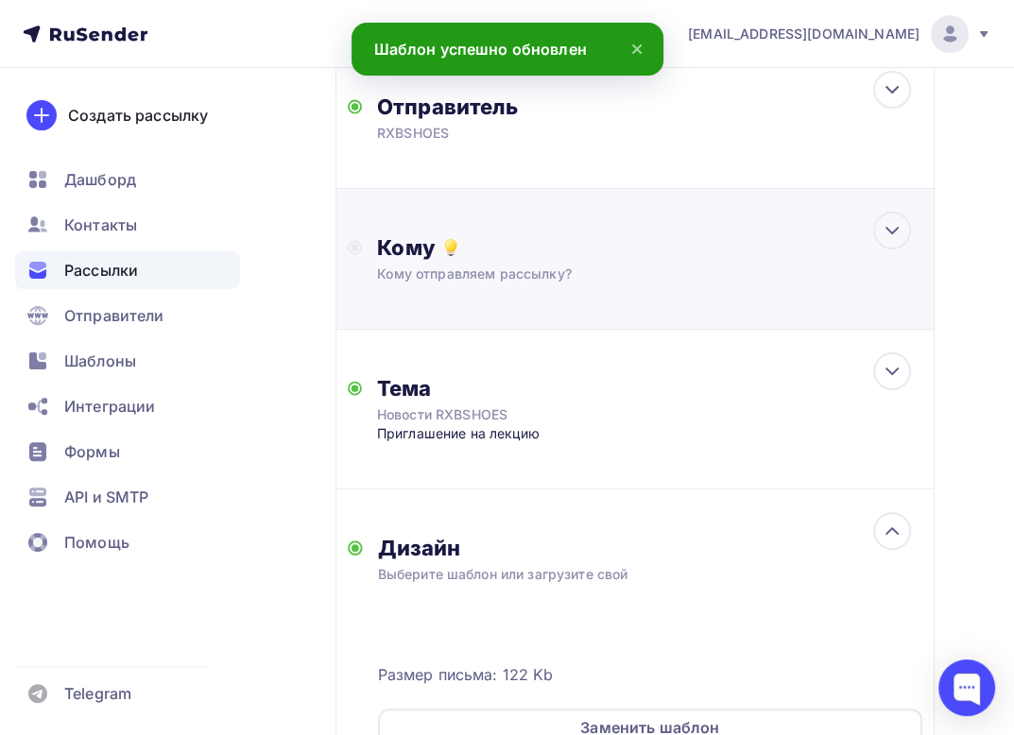
click at [655, 319] on div "Кому Кому отправляем рассылку? Списки получателей Выберите список Все списки id…" at bounding box center [635, 259] width 599 height 141
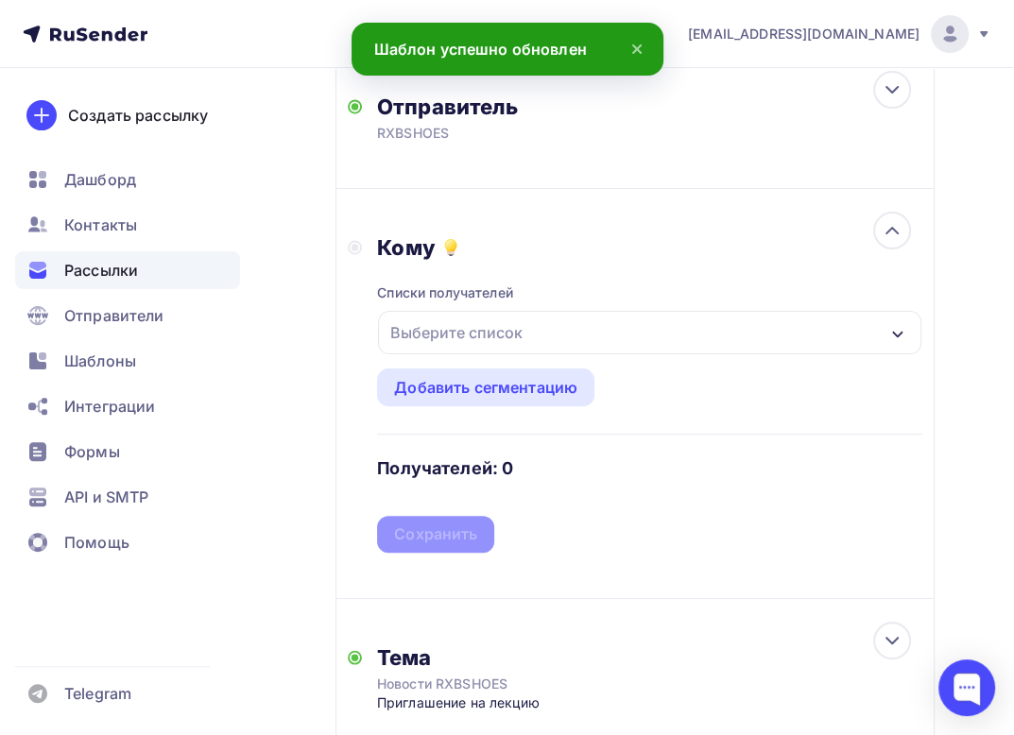
click at [534, 345] on div "Выберите список" at bounding box center [650, 332] width 544 height 43
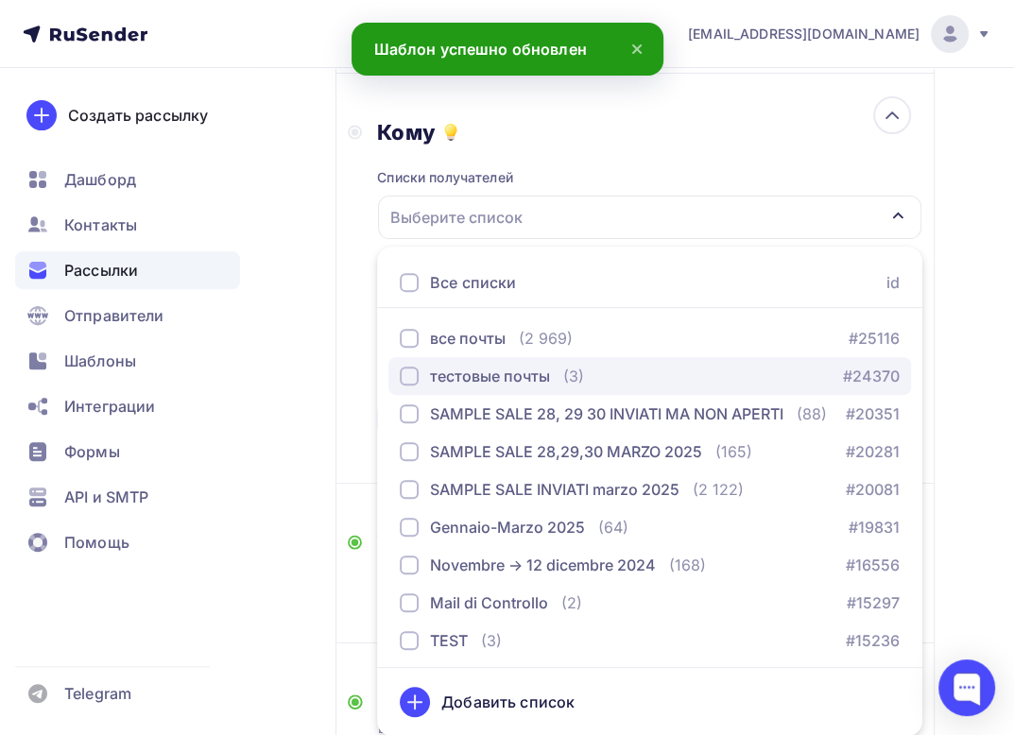
click at [519, 371] on div "тестовые почты" at bounding box center [490, 376] width 120 height 23
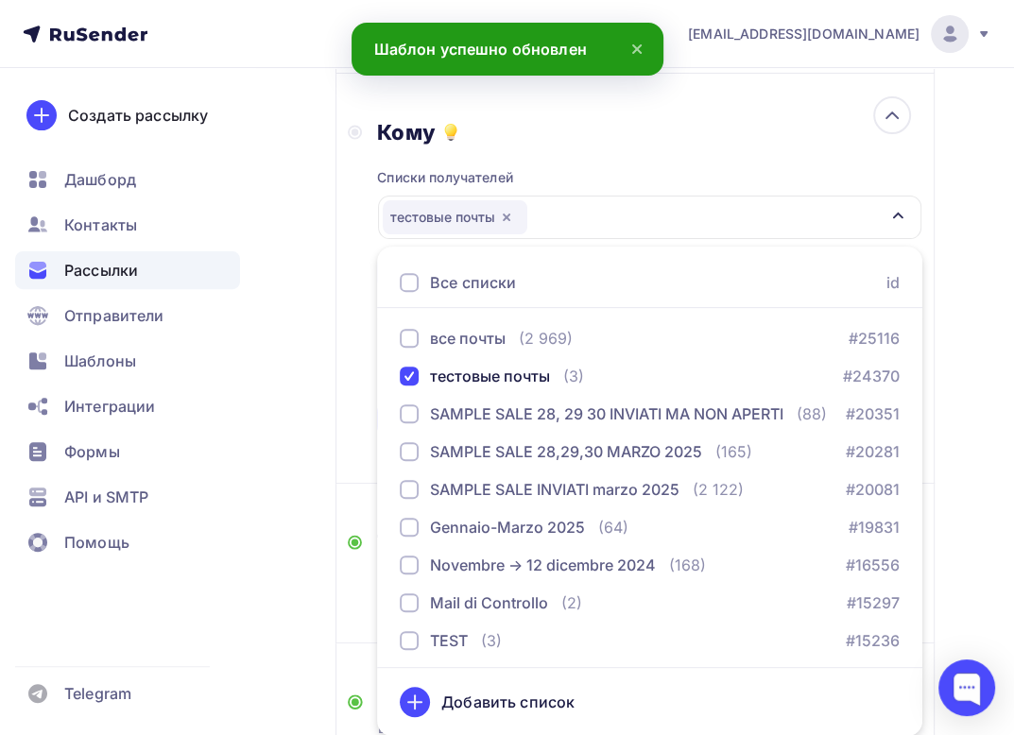
click at [371, 314] on div "Кому Списки получателей тестовые почты Все списки id все почты (2 969) #25116 т…" at bounding box center [635, 278] width 575 height 319
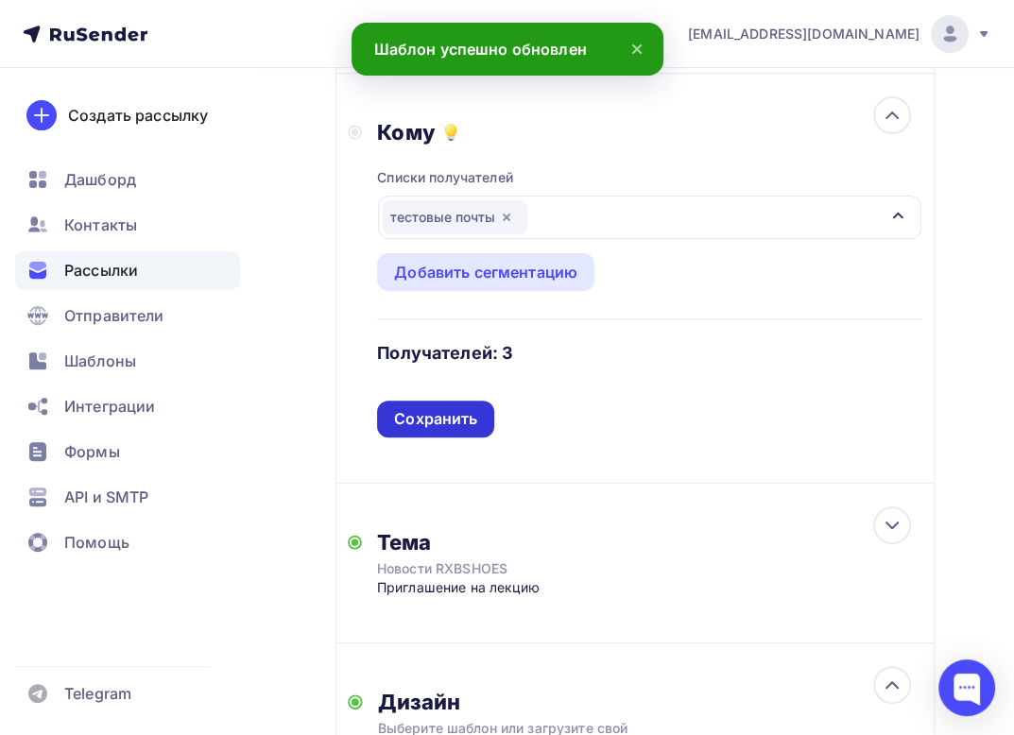
click at [454, 415] on div "Сохранить" at bounding box center [435, 419] width 83 height 22
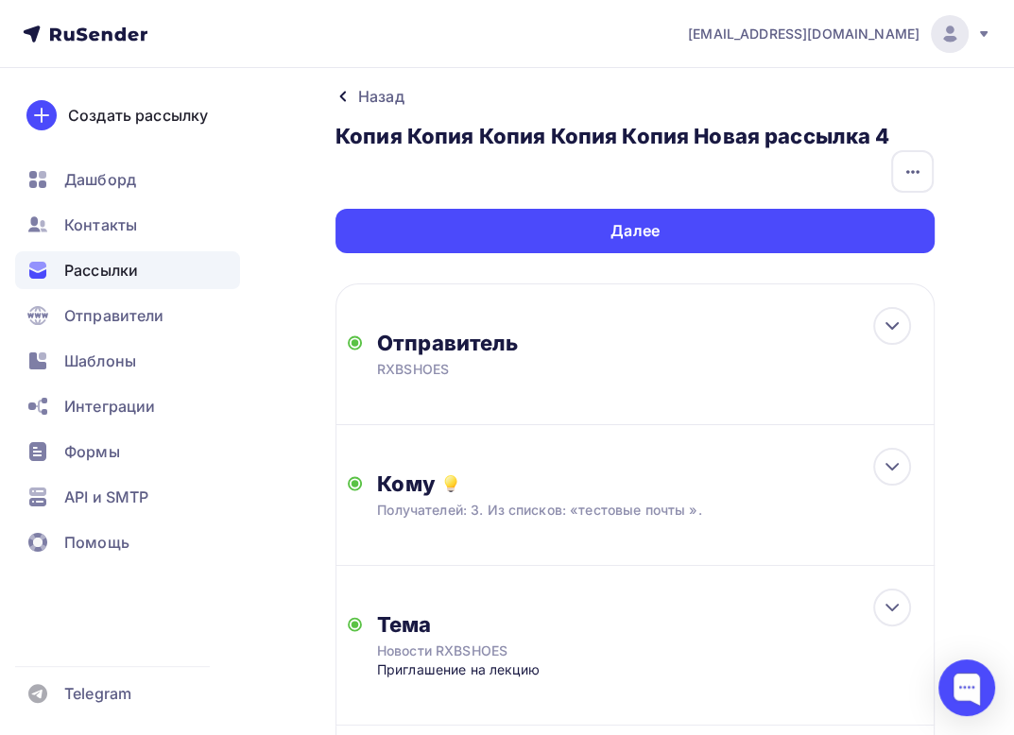
scroll to position [0, 0]
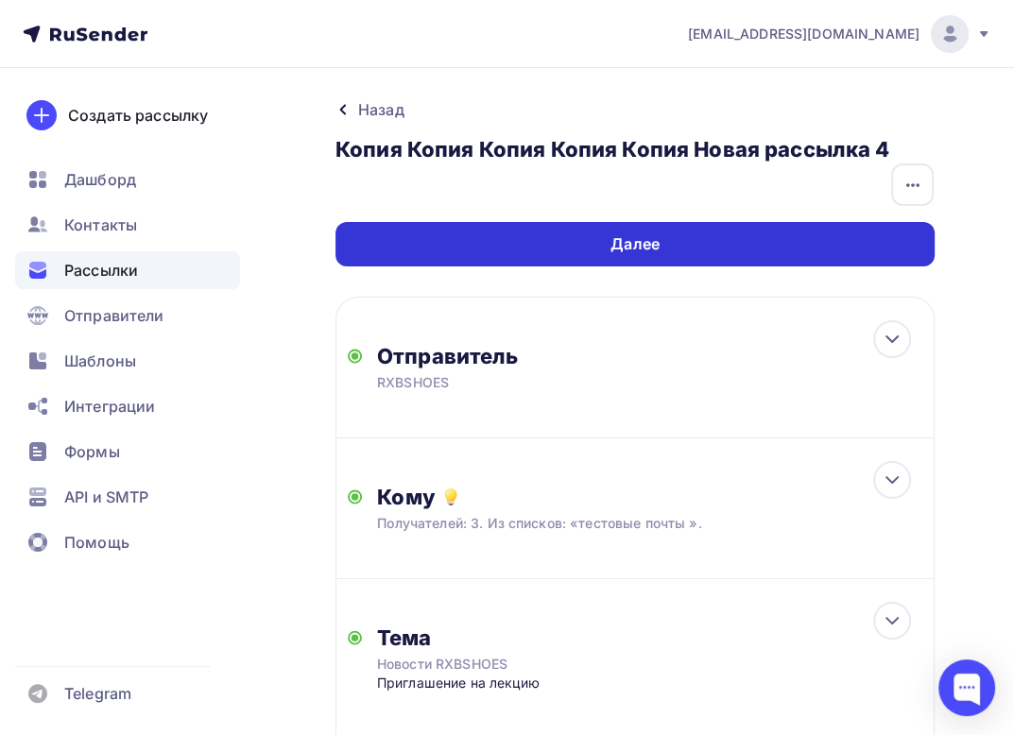
click at [878, 248] on div "Далее" at bounding box center [635, 244] width 599 height 44
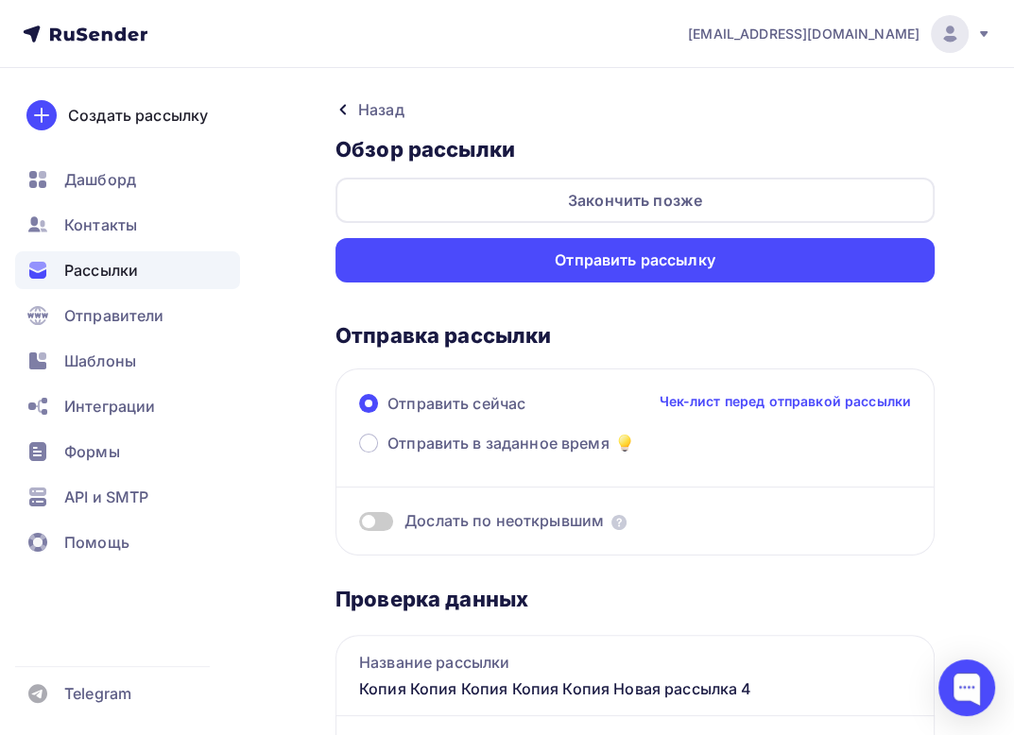
click at [400, 101] on div "Назад" at bounding box center [381, 109] width 46 height 23
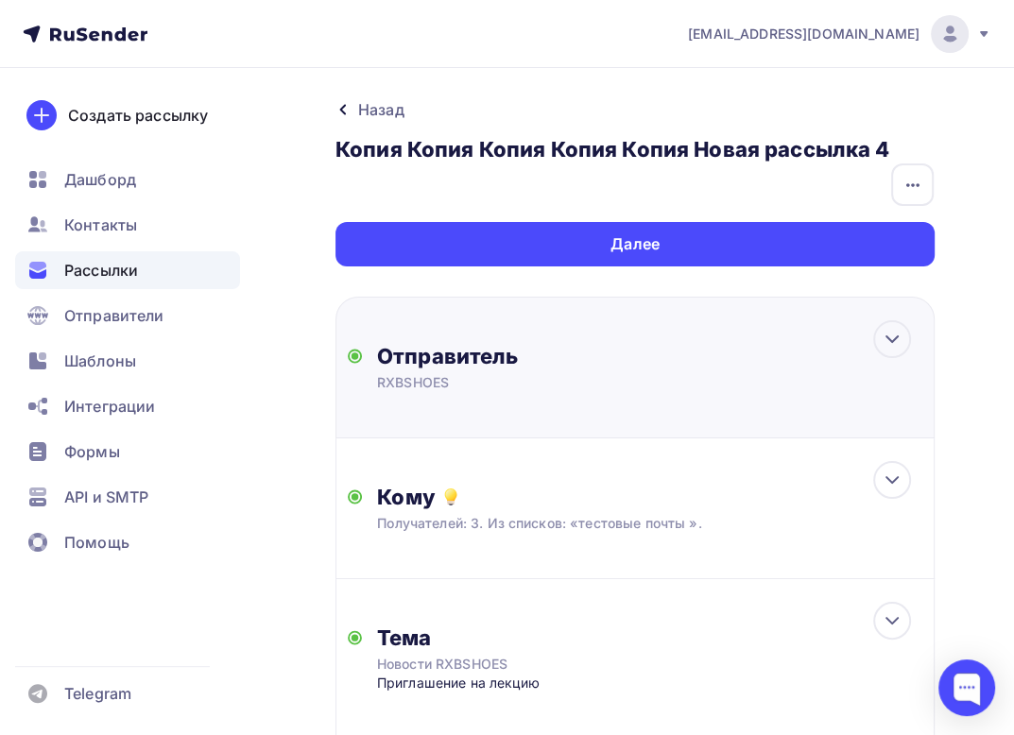
click at [451, 396] on div "Отправитель RXBSHOES Email * [EMAIL_ADDRESS][DOMAIN_NAME] [EMAIL_ADDRESS][DOMAI…" at bounding box center [635, 368] width 599 height 142
type input "RXBSHOES"
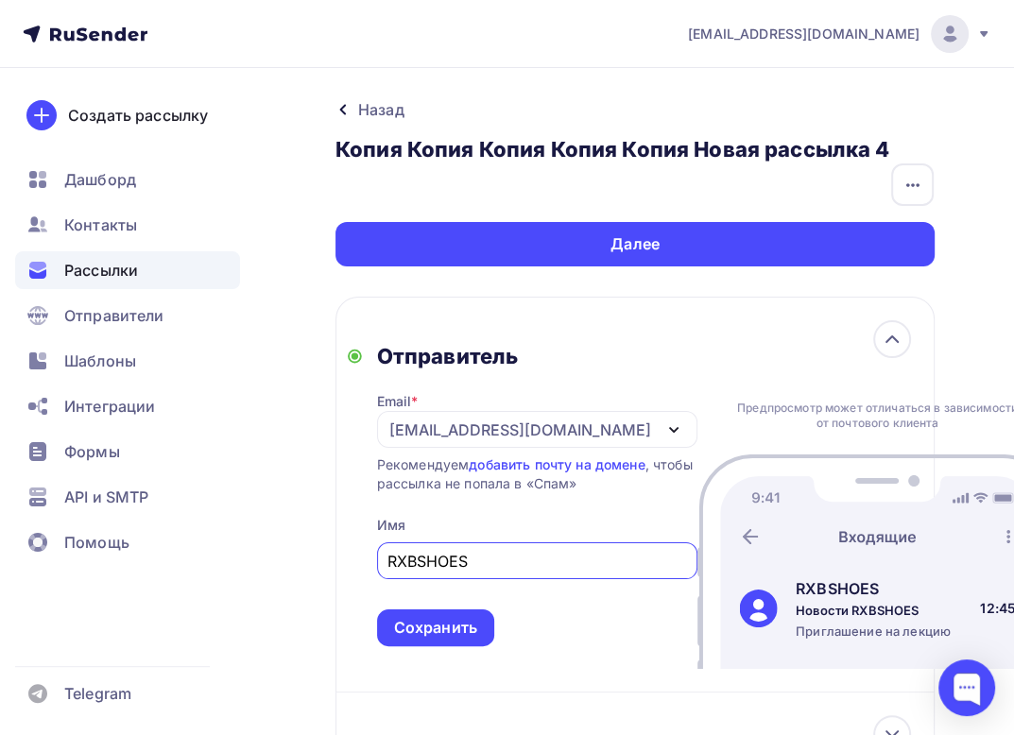
scroll to position [446, 0]
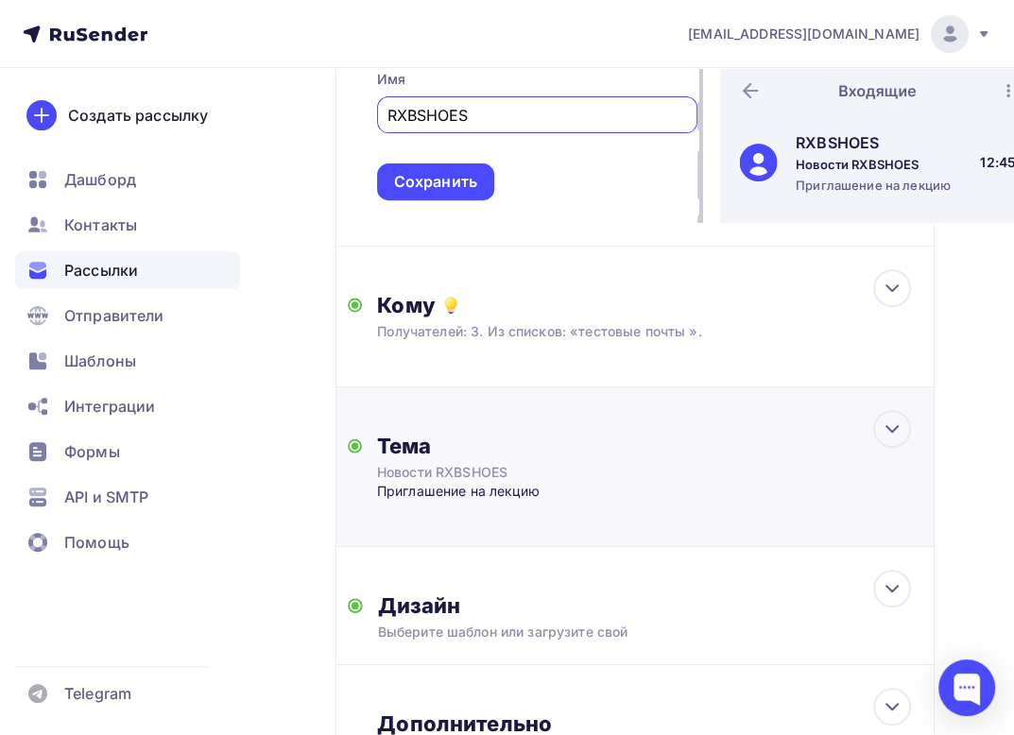
click at [502, 482] on div "Новости RXBSHOES" at bounding box center [545, 472] width 337 height 19
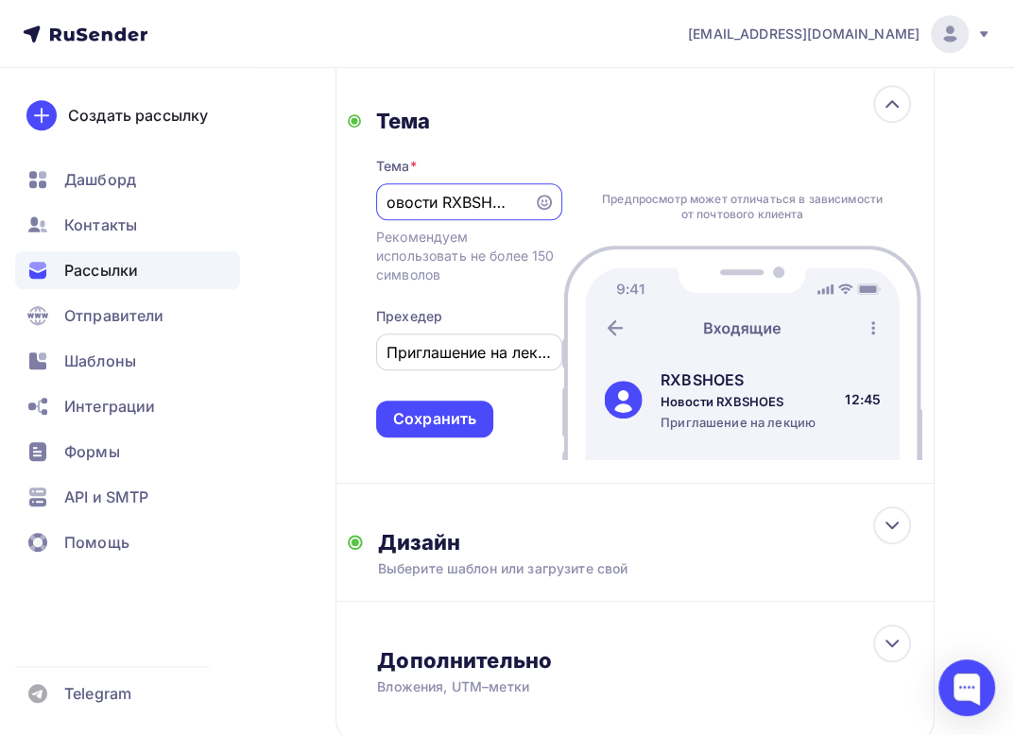
scroll to position [0, 0]
click at [516, 346] on input "Приглашение на лекцию" at bounding box center [469, 352] width 164 height 23
drag, startPoint x: 513, startPoint y: 221, endPoint x: 447, endPoint y: 213, distance: 66.7
click at [447, 213] on input "Новости RXBSHOES" at bounding box center [455, 202] width 136 height 23
click at [415, 251] on div "Рекомендуем использовать не более 150 символов" at bounding box center [469, 256] width 186 height 57
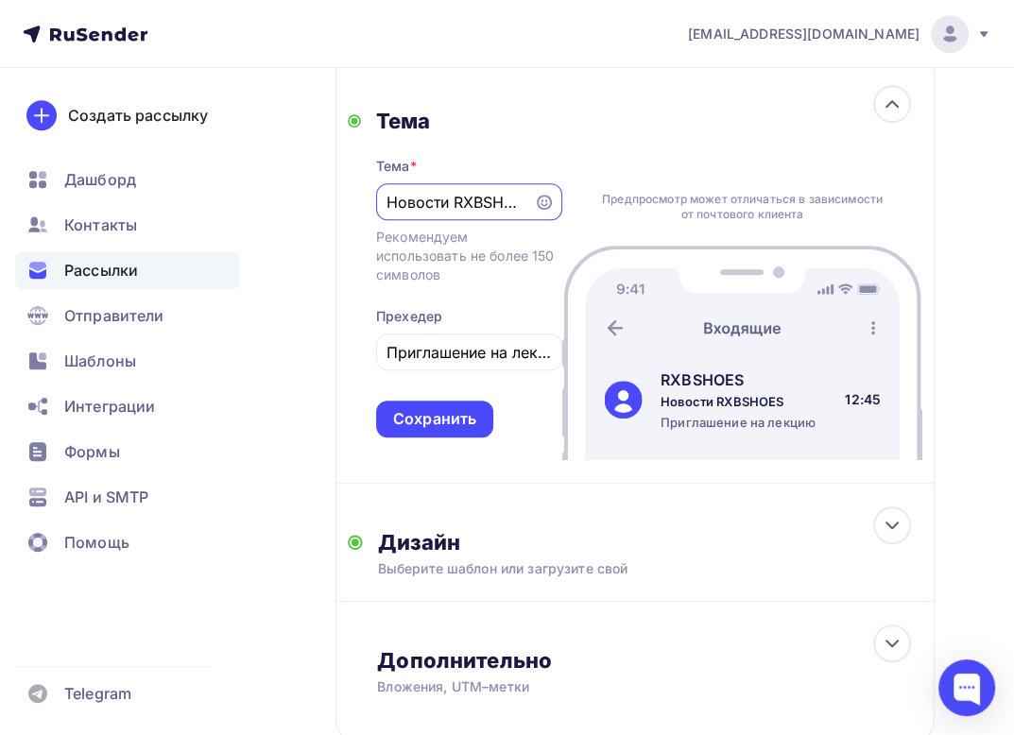
drag, startPoint x: 452, startPoint y: 222, endPoint x: 376, endPoint y: 212, distance: 76.3
click at [376, 212] on div "Новости RXBSHOES" at bounding box center [469, 201] width 186 height 37
type input "Октябрь вместе с RXBSHOES"
click at [458, 346] on input "Приглашение на лекцию" at bounding box center [469, 352] width 164 height 23
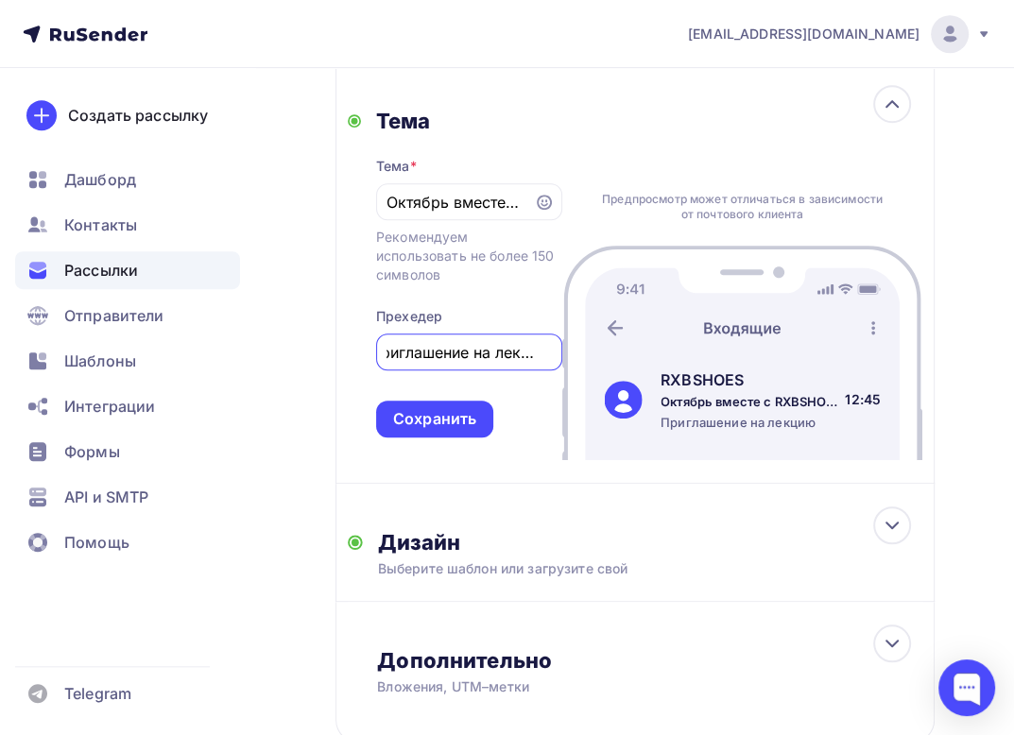
drag, startPoint x: 389, startPoint y: 348, endPoint x: 620, endPoint y: 364, distance: 231.2
click at [620, 364] on div "Тема Тема * Октябрь вместе с RXBSHOES Рекомендуем использовать не более 150 сим…" at bounding box center [635, 273] width 599 height 422
type input "Акции, мероприятия и лотерея"
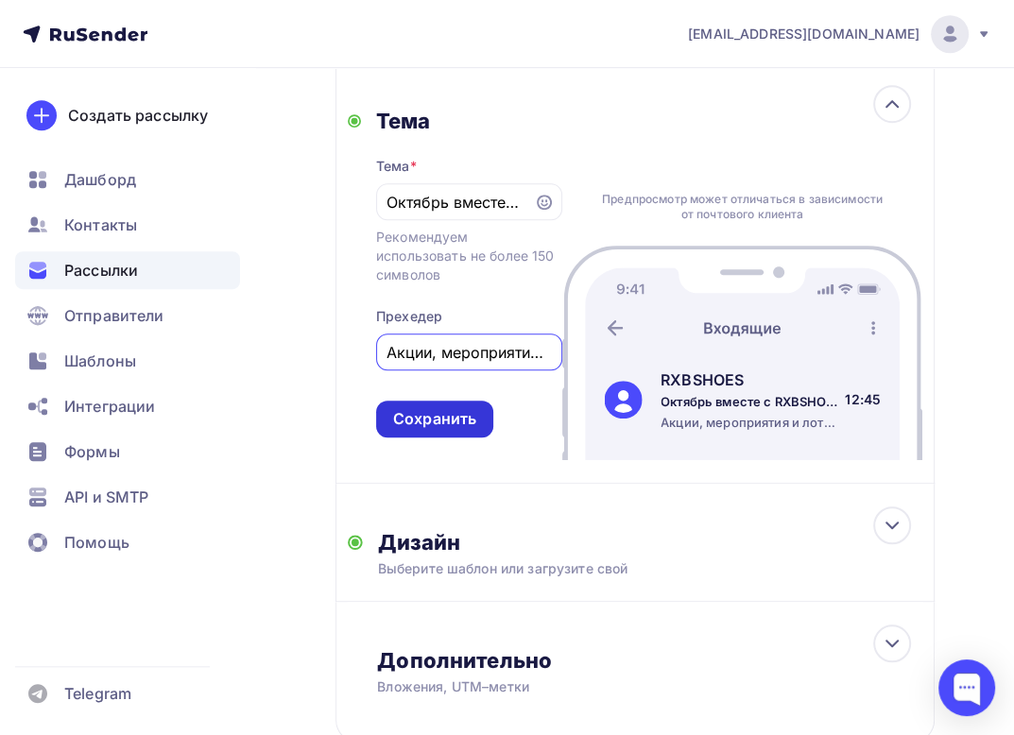
click at [465, 410] on div "Сохранить" at bounding box center [434, 419] width 83 height 22
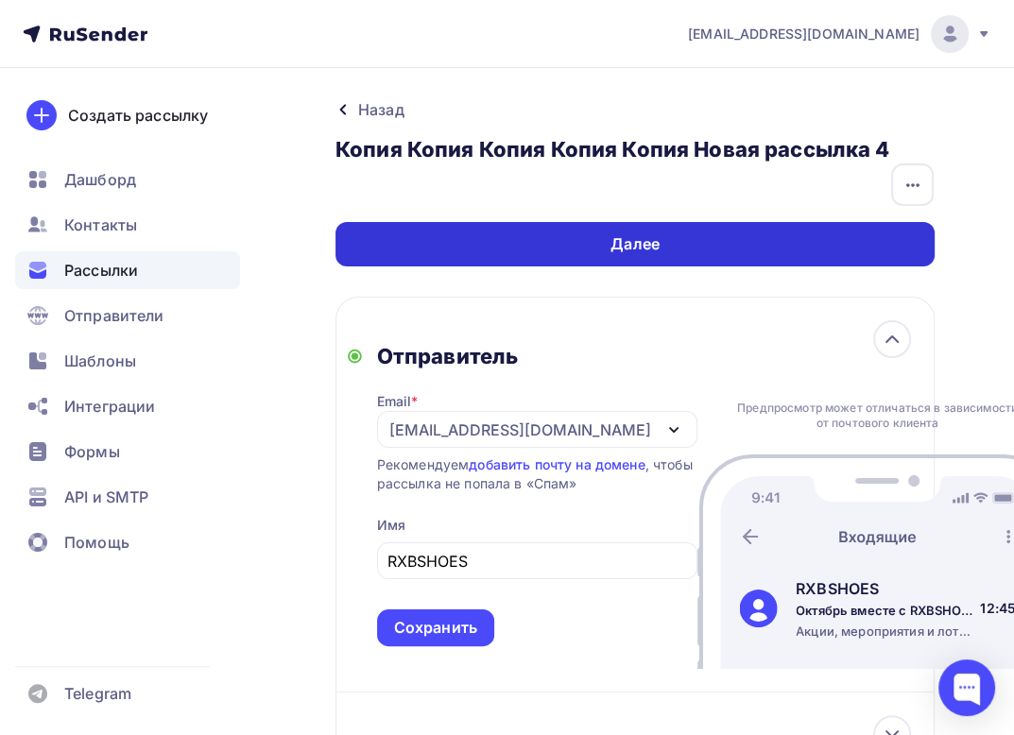
click at [794, 245] on div "Далее" at bounding box center [635, 244] width 599 height 44
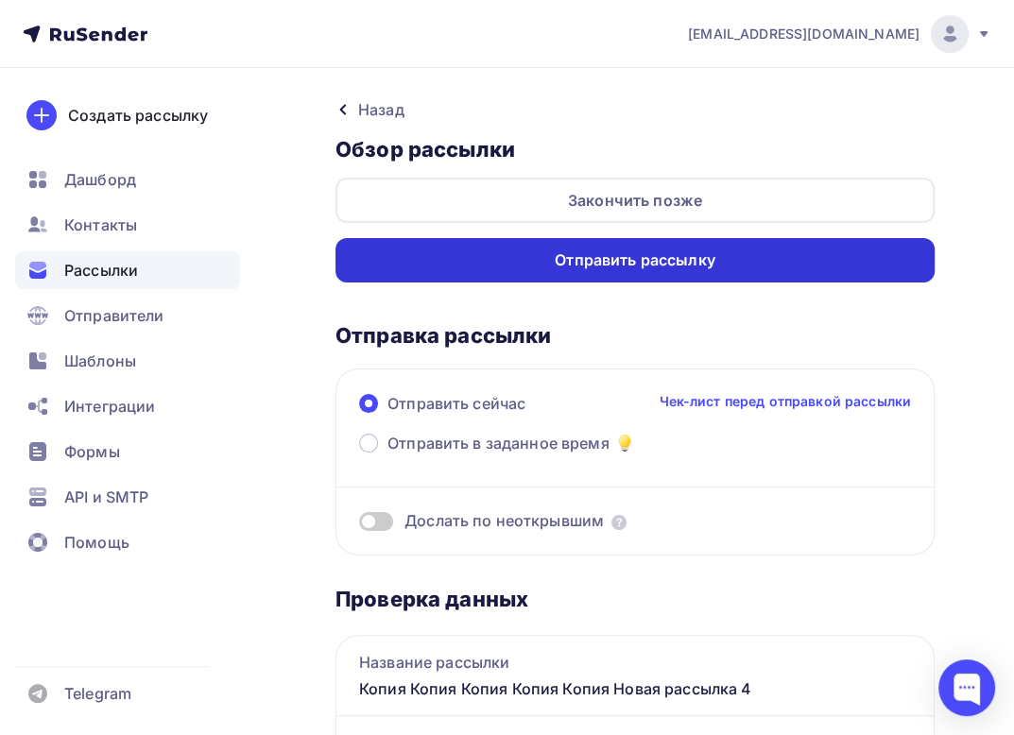
click at [622, 258] on div "Отправить рассылку" at bounding box center [635, 261] width 161 height 22
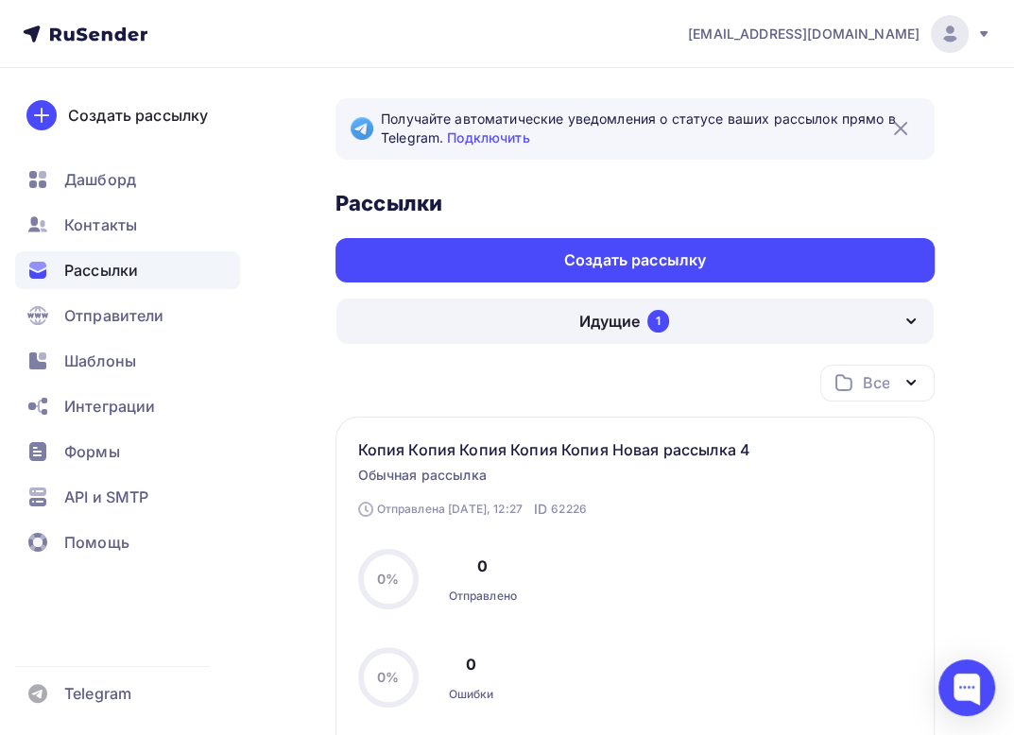
click at [880, 470] on div "Отправляется Запущена Сегодня, 12:27 ID 62226 Копия Копия Копия Копия Копия Нов…" at bounding box center [635, 672] width 555 height 466
click at [880, 455] on div "Отправляется Запущена Сегодня, 12:27 ID 62226 Копия Копия Копия Копия Копия Нов…" at bounding box center [635, 672] width 555 height 466
